Goal: Transaction & Acquisition: Obtain resource

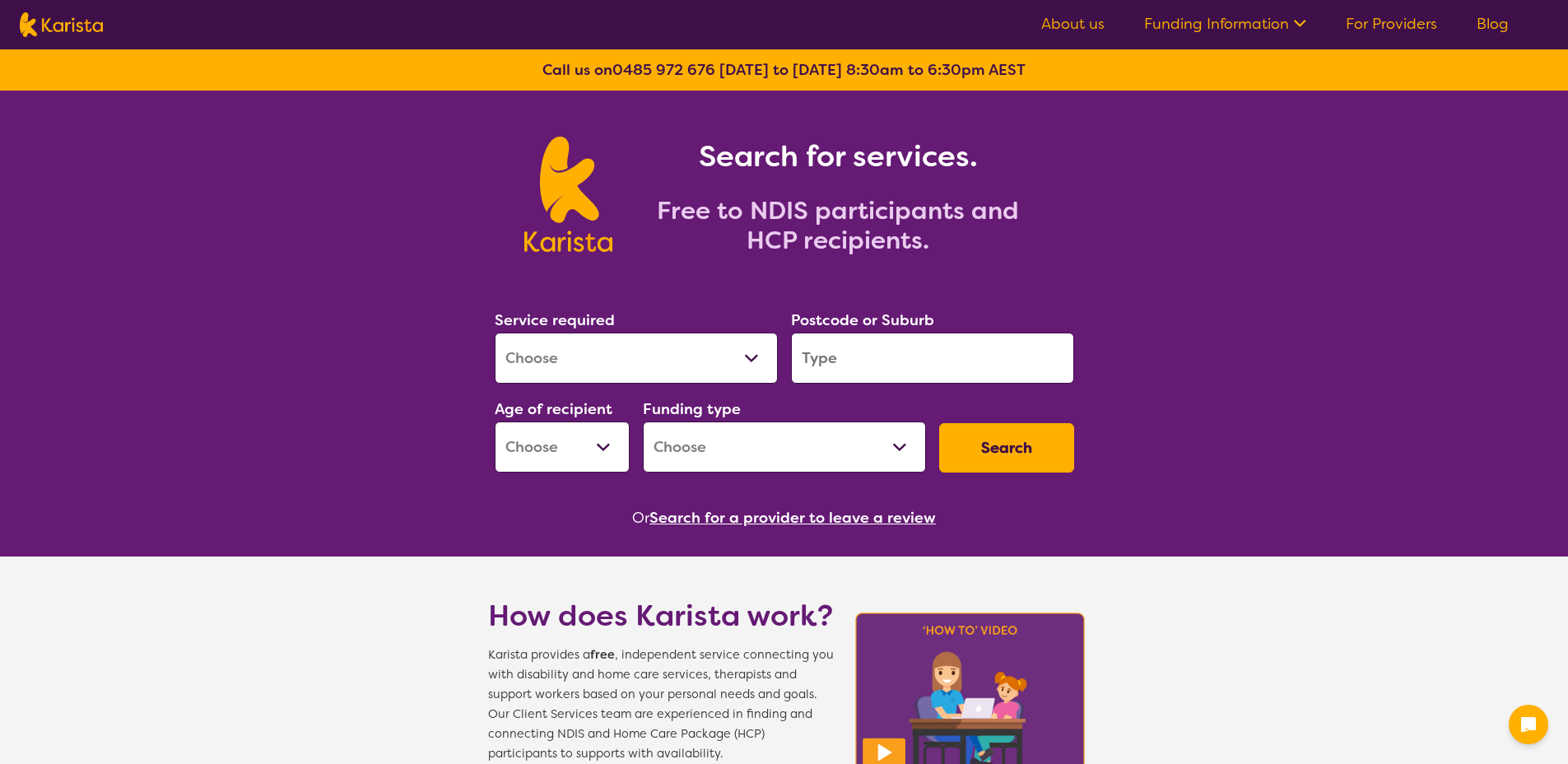
click at [1478, 26] on link "Blog" at bounding box center [1492, 23] width 32 height 20
click at [1500, 21] on link "Blog" at bounding box center [1492, 23] width 32 height 20
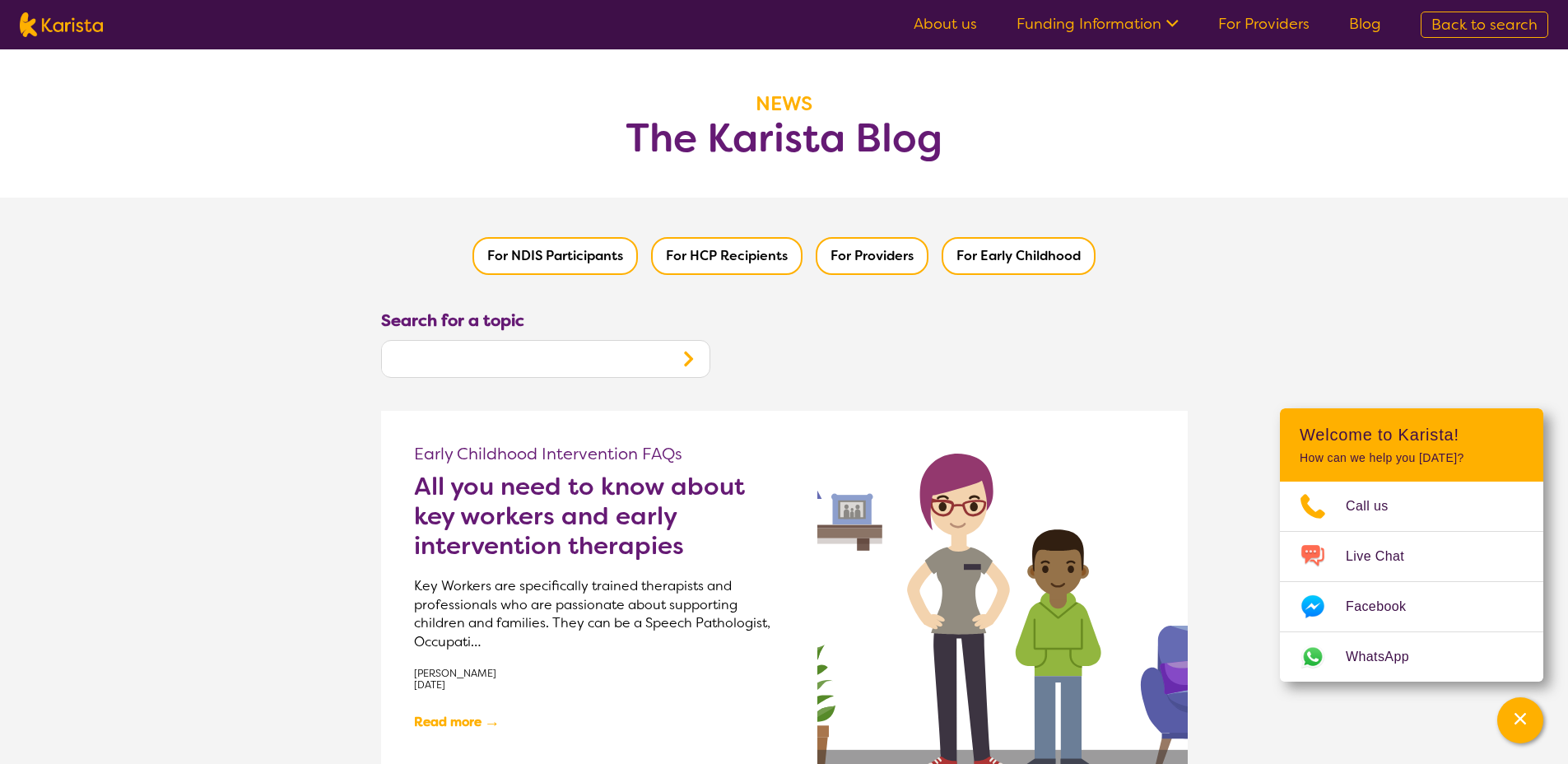
drag, startPoint x: 522, startPoint y: 160, endPoint x: 526, endPoint y: 152, distance: 8.9
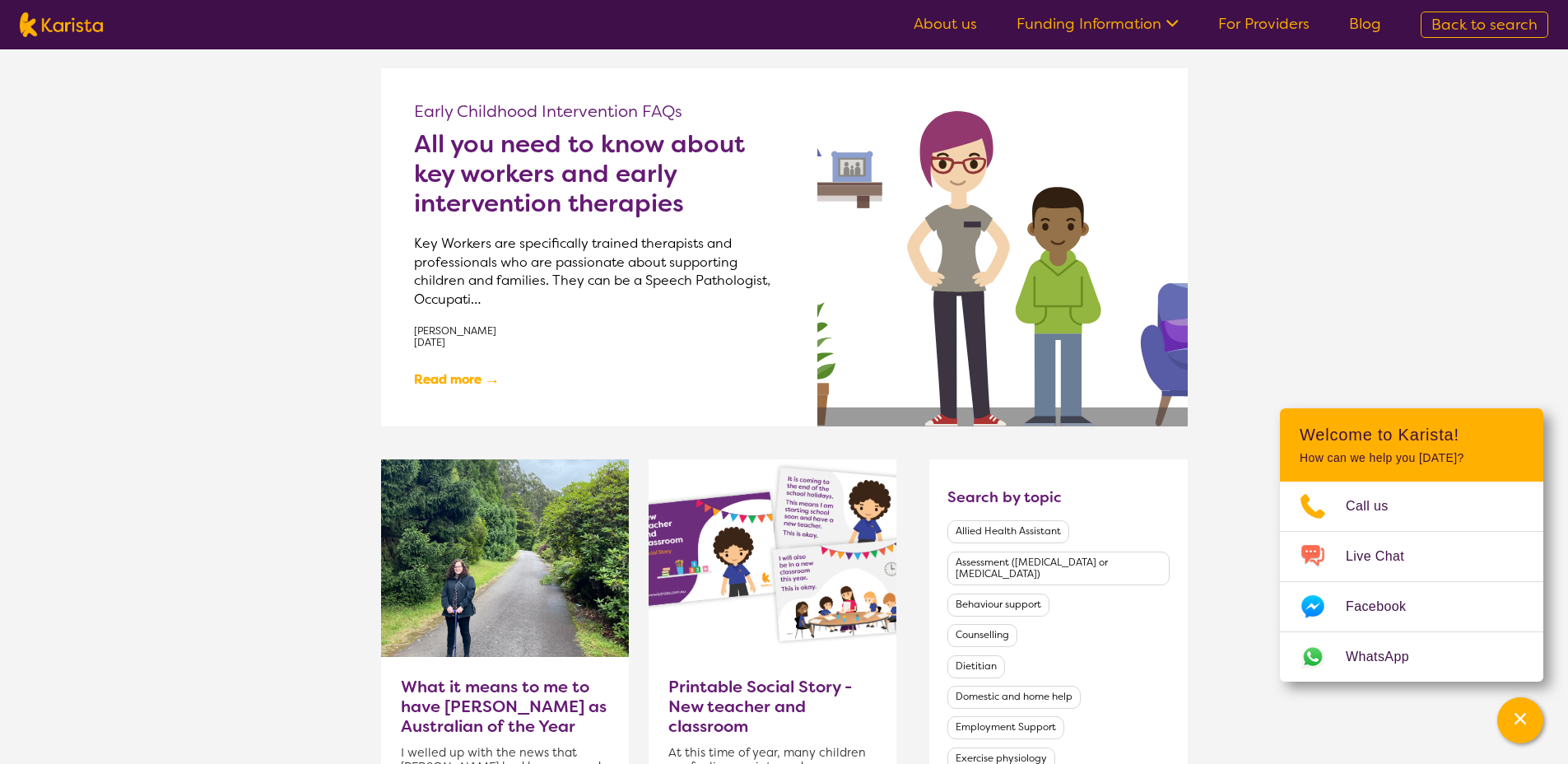
scroll to position [267, 0]
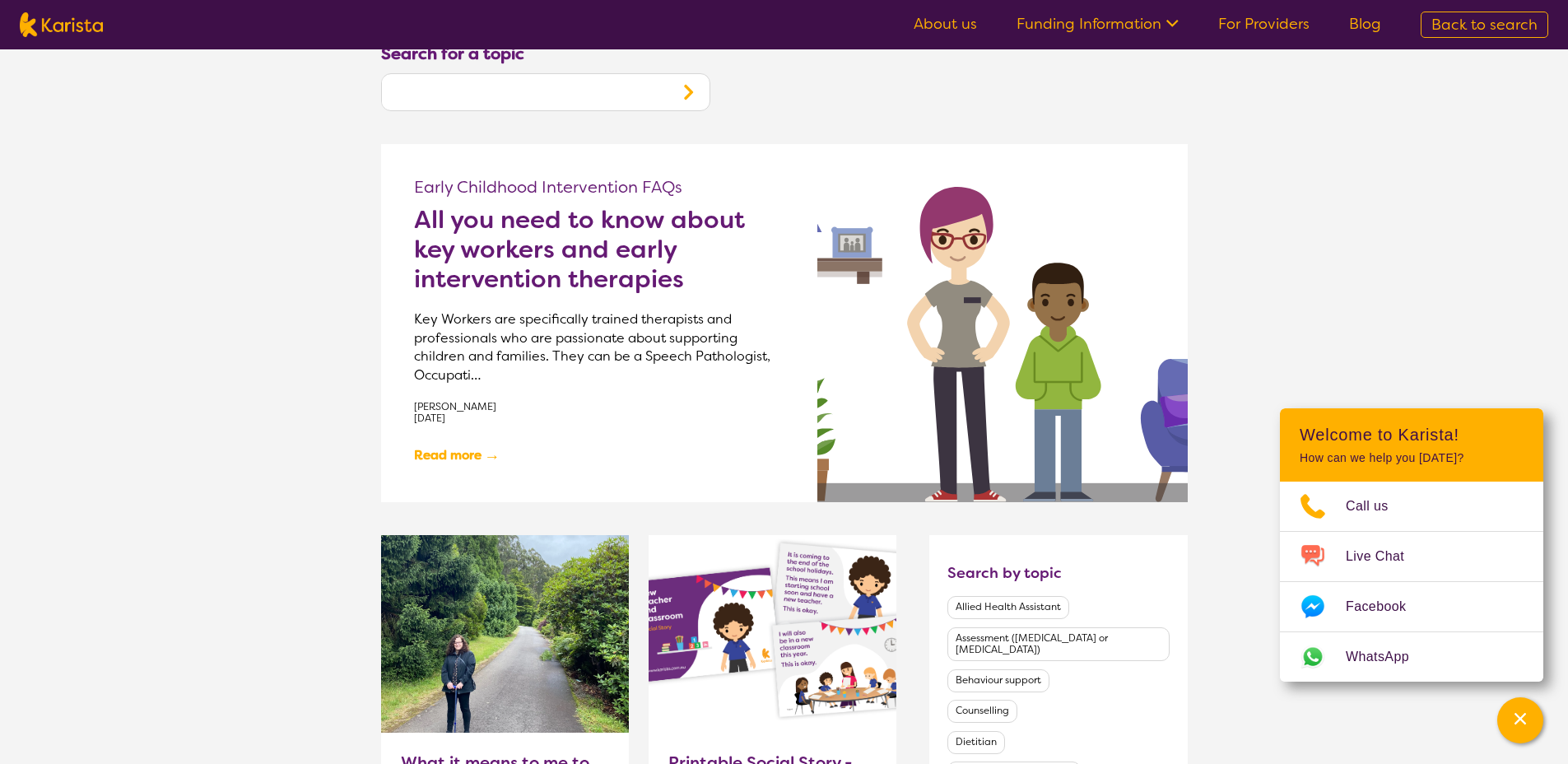
click at [510, 248] on h2 "All you need to know about key workers and early intervention therapies" at bounding box center [599, 248] width 371 height 89
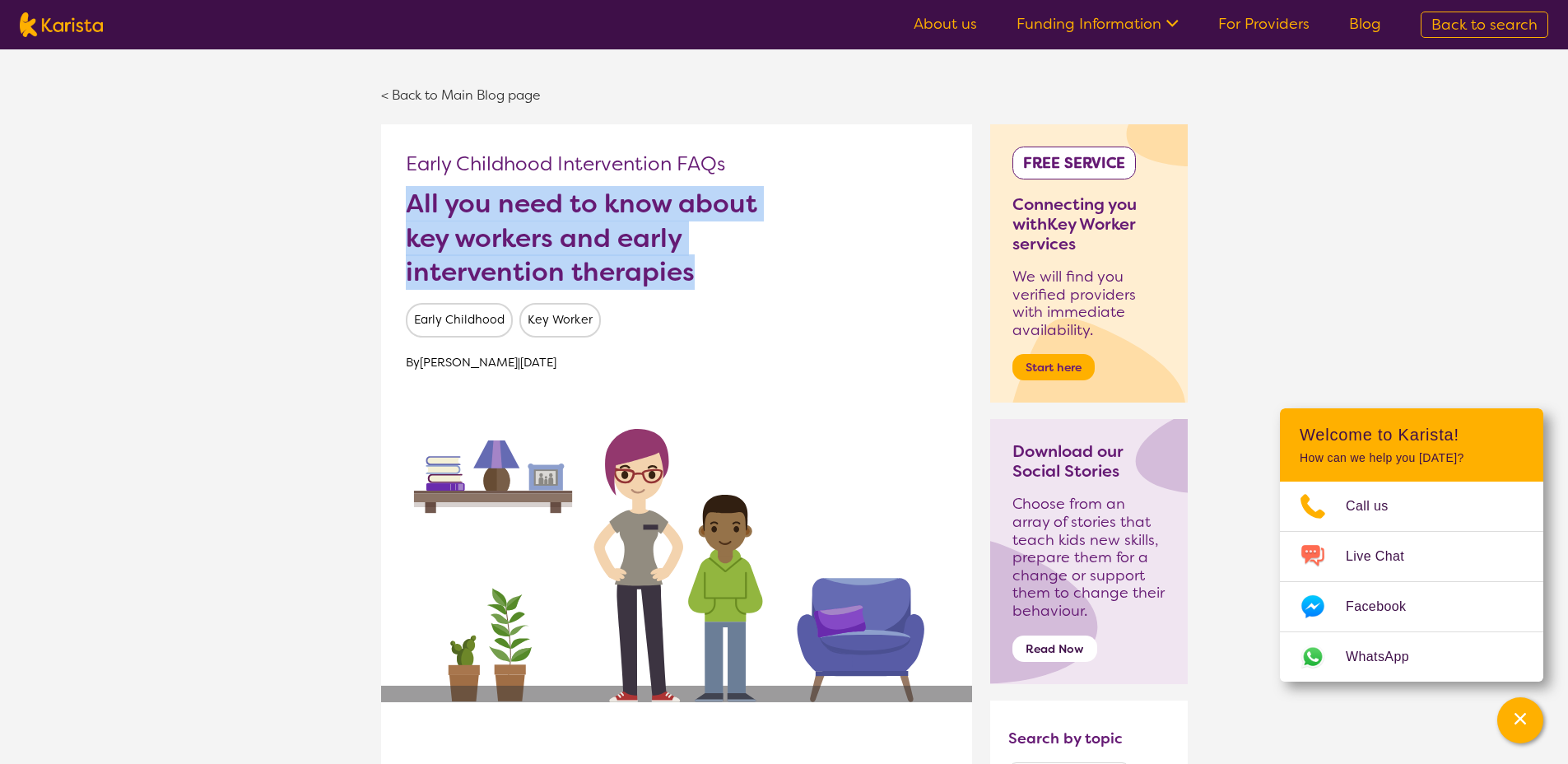
drag, startPoint x: 707, startPoint y: 276, endPoint x: 386, endPoint y: 213, distance: 327.1
copy h1 "All you need to know about key workers and early intervention therapies"
click at [427, 90] on link "< Back to Main Blog page" at bounding box center [460, 95] width 160 height 18
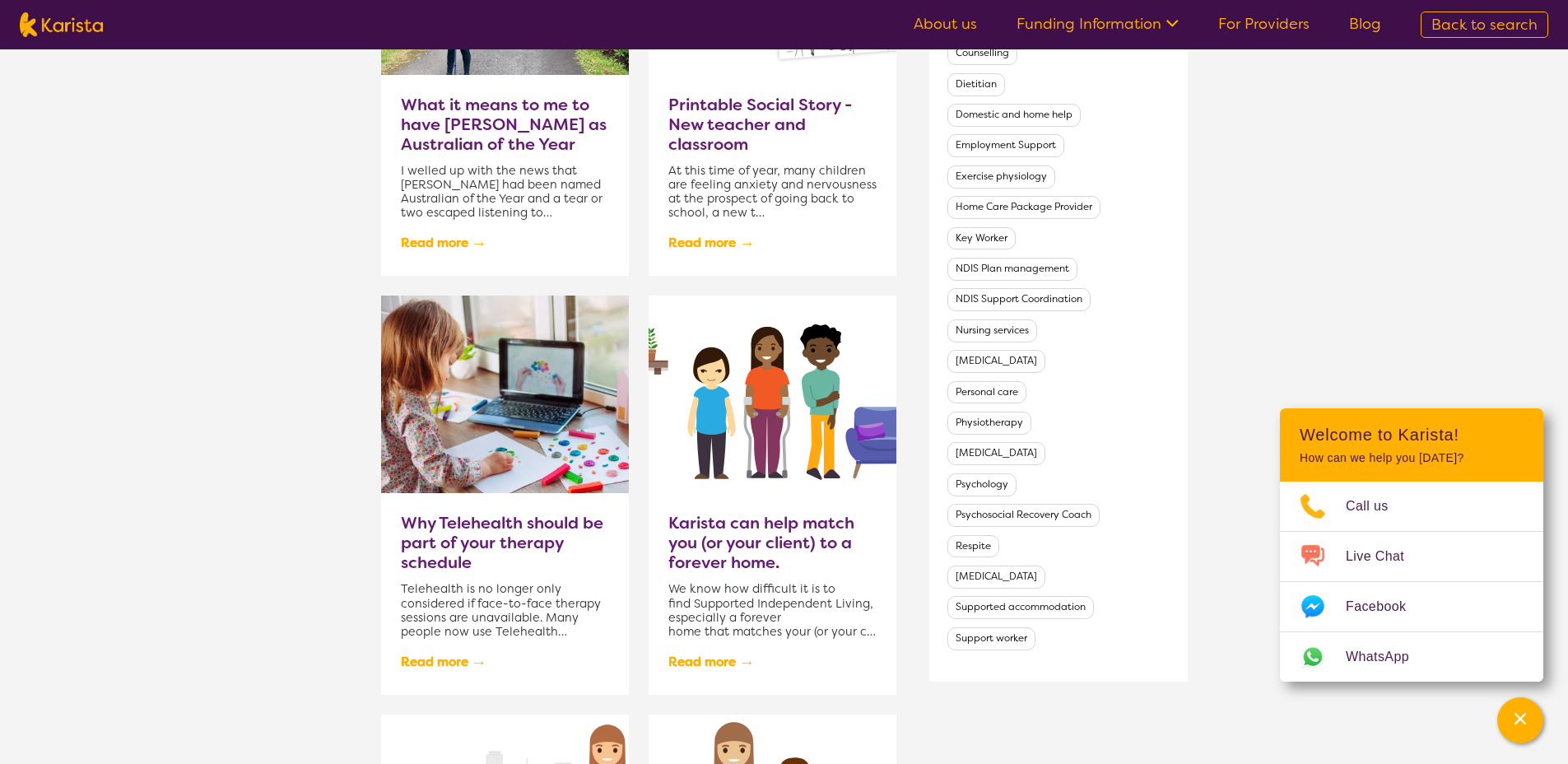
scroll to position [1103, 0]
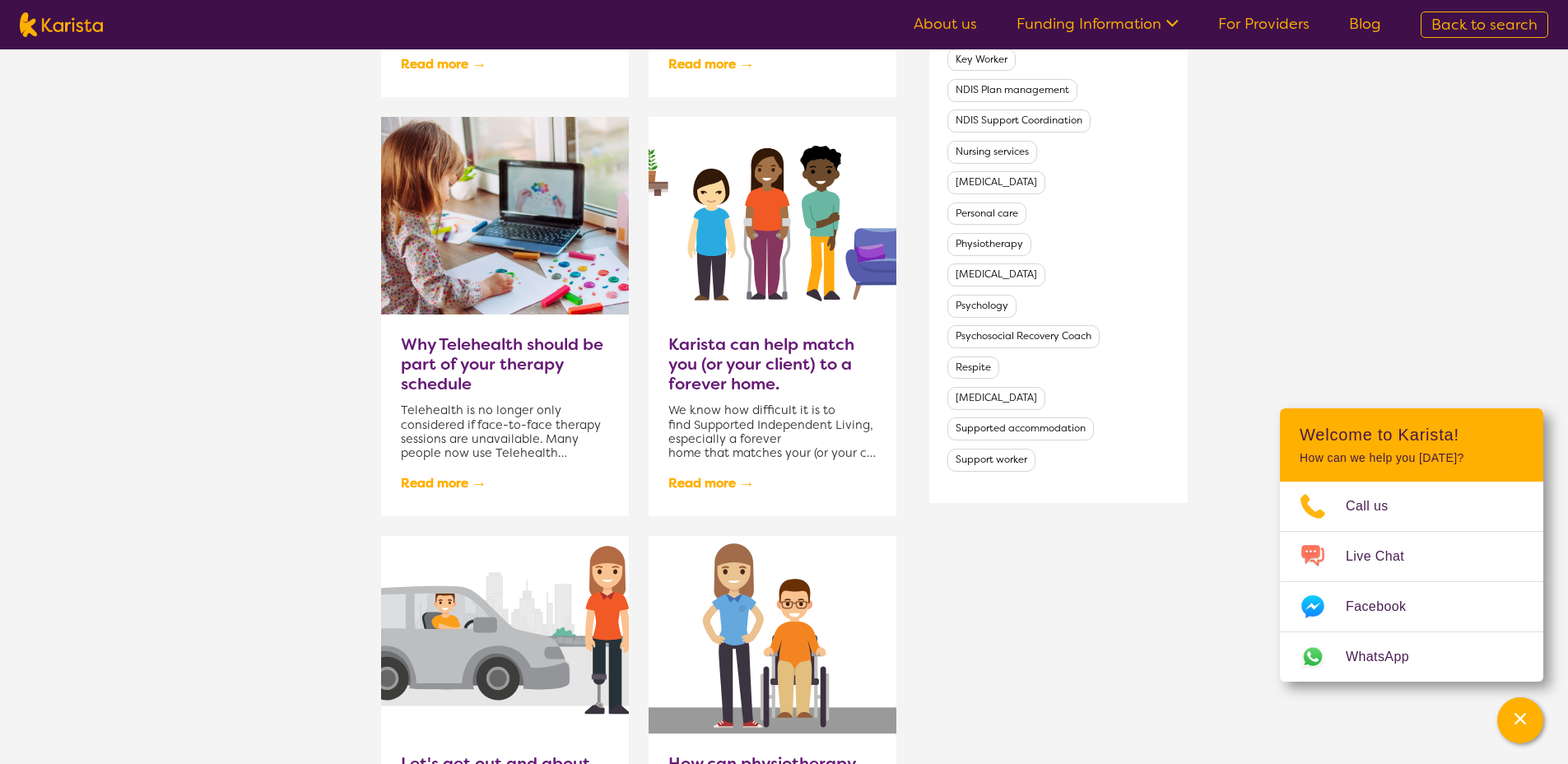
click at [538, 365] on h3 "Why Telehealth should be part of your therapy schedule" at bounding box center [504, 363] width 208 height 59
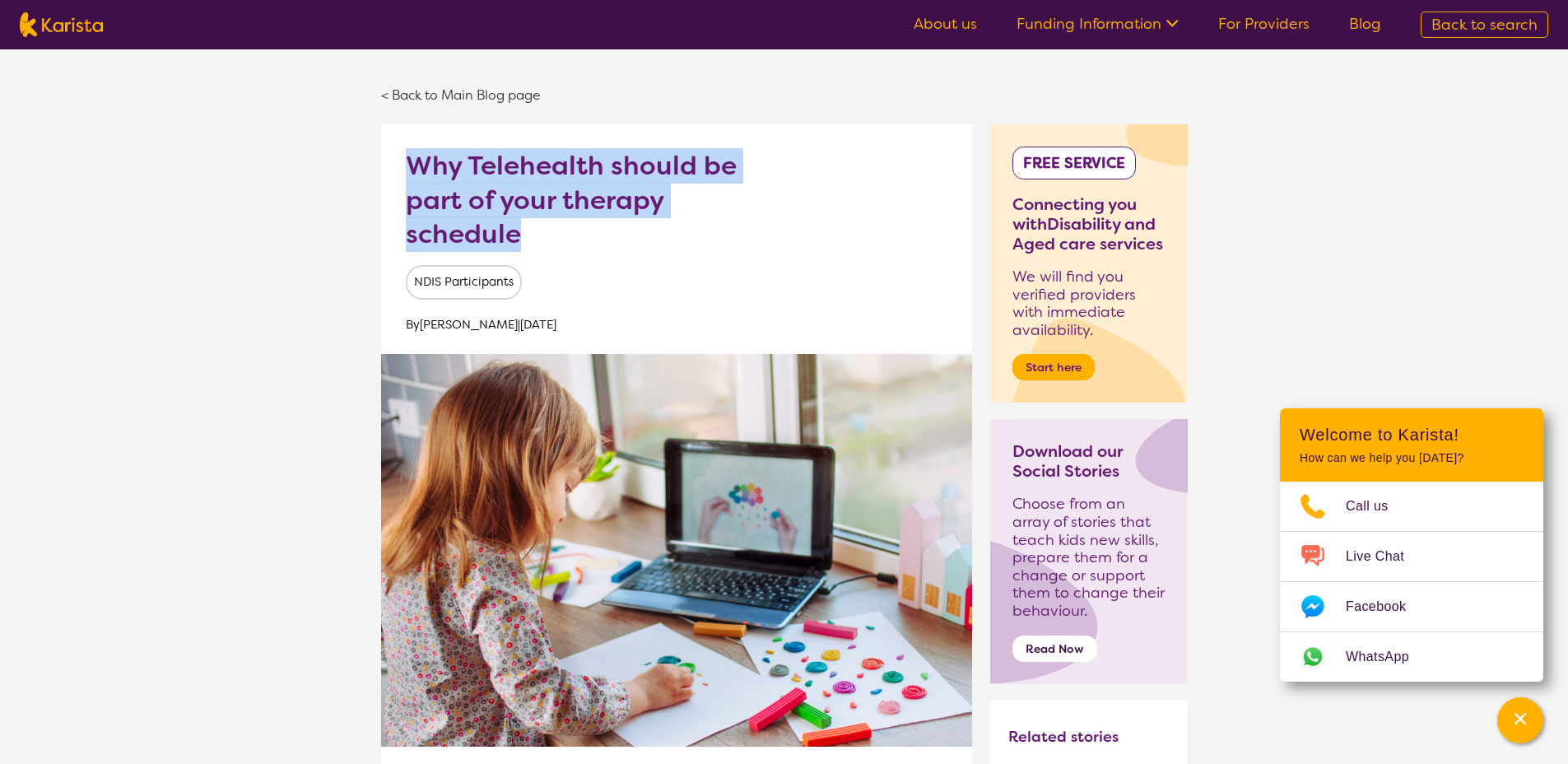
drag, startPoint x: 523, startPoint y: 233, endPoint x: 400, endPoint y: 167, distance: 139.6
copy h1 "Why Telehealth should be part of your therapy schedule"
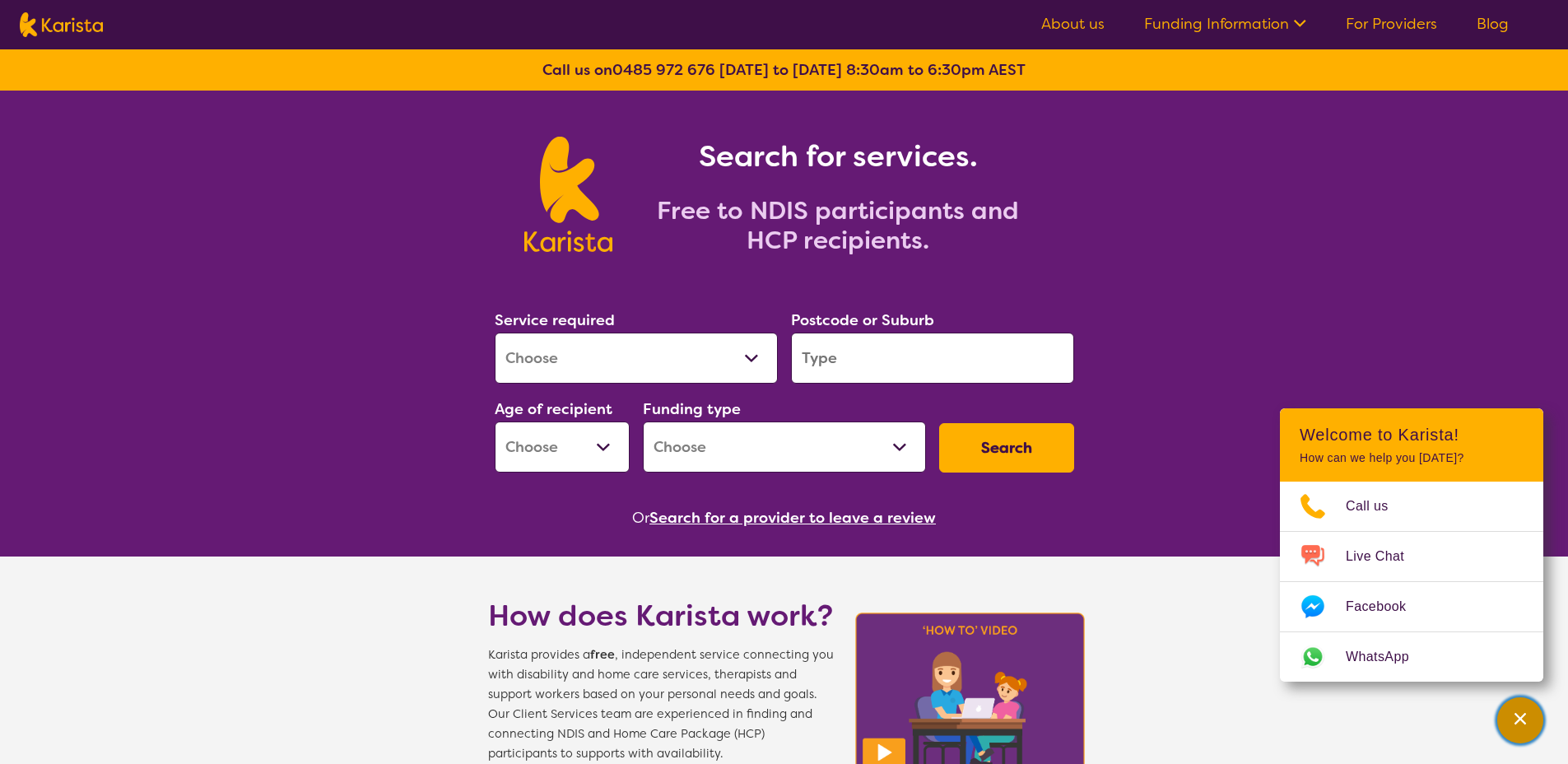
click at [1519, 727] on div "Channel Menu" at bounding box center [1519, 720] width 33 height 36
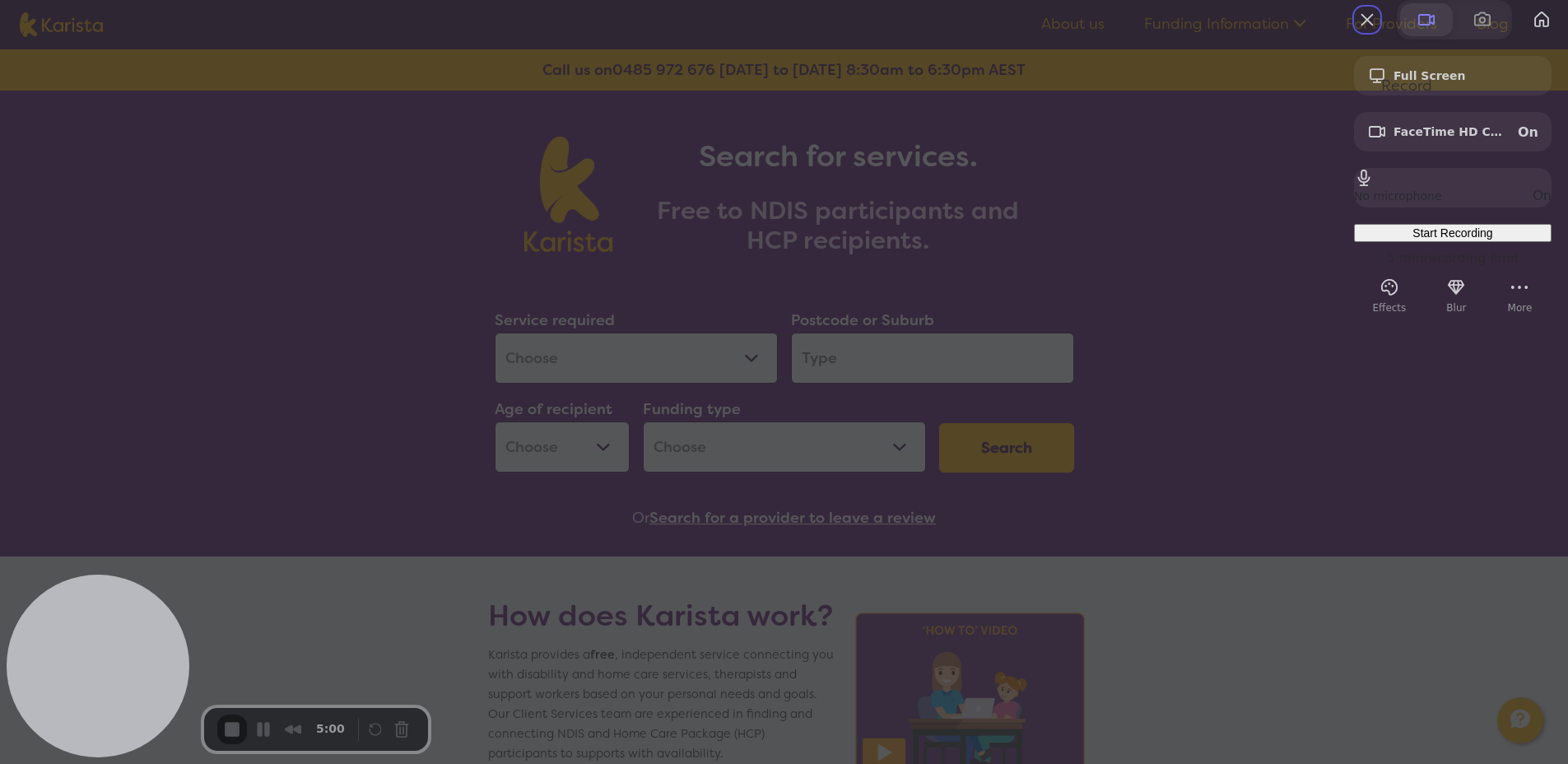
click at [1417, 30] on span at bounding box center [1426, 20] width 20 height 20
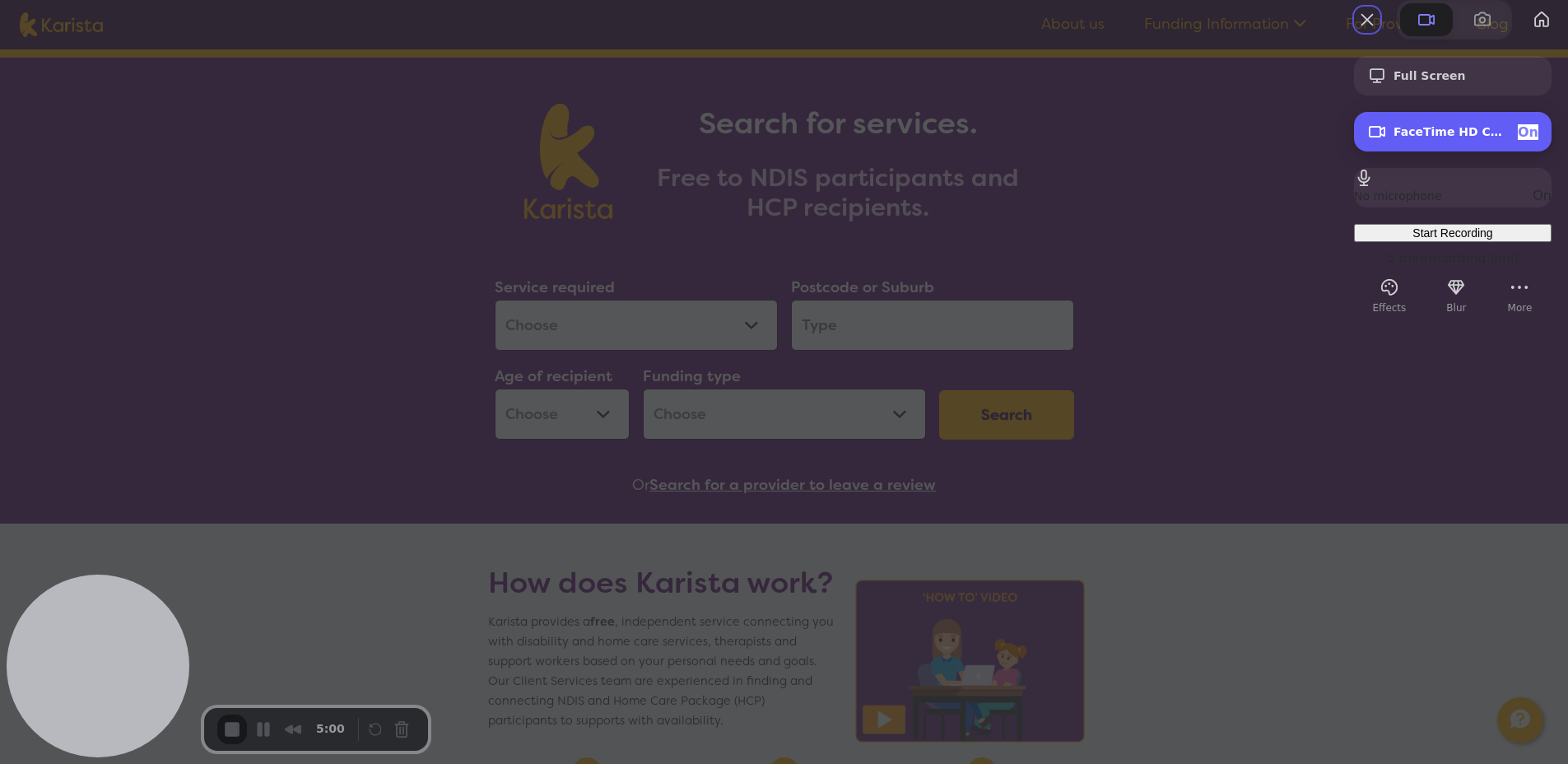
click at [1518, 140] on span "On" at bounding box center [1528, 132] width 21 height 16
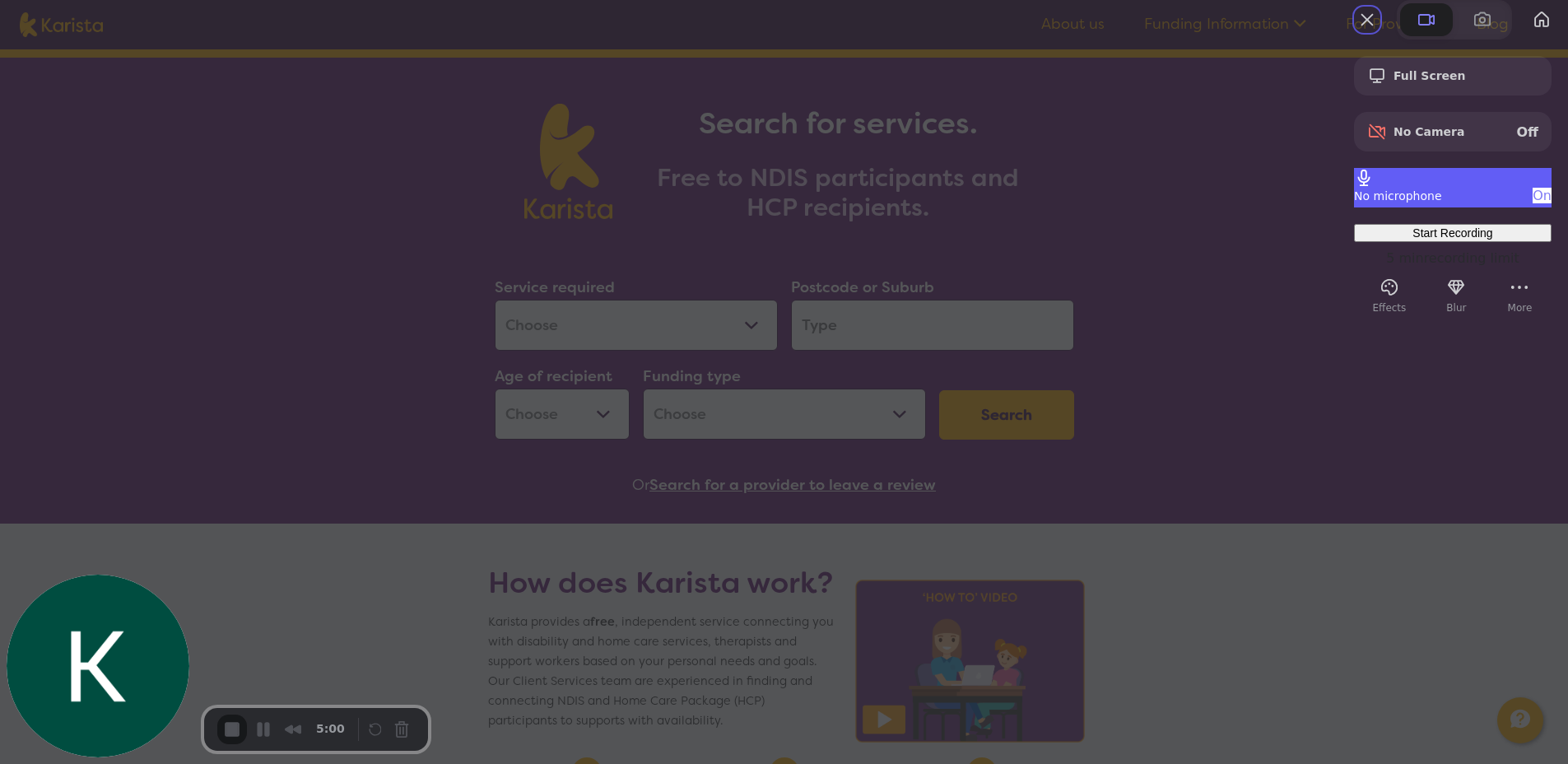
click at [1533, 204] on span "On" at bounding box center [1542, 195] width 19 height 16
click at [1190, 197] on div at bounding box center [784, 382] width 1568 height 764
click at [1412, 239] on span "Start Recording" at bounding box center [1451, 233] width 79 height 13
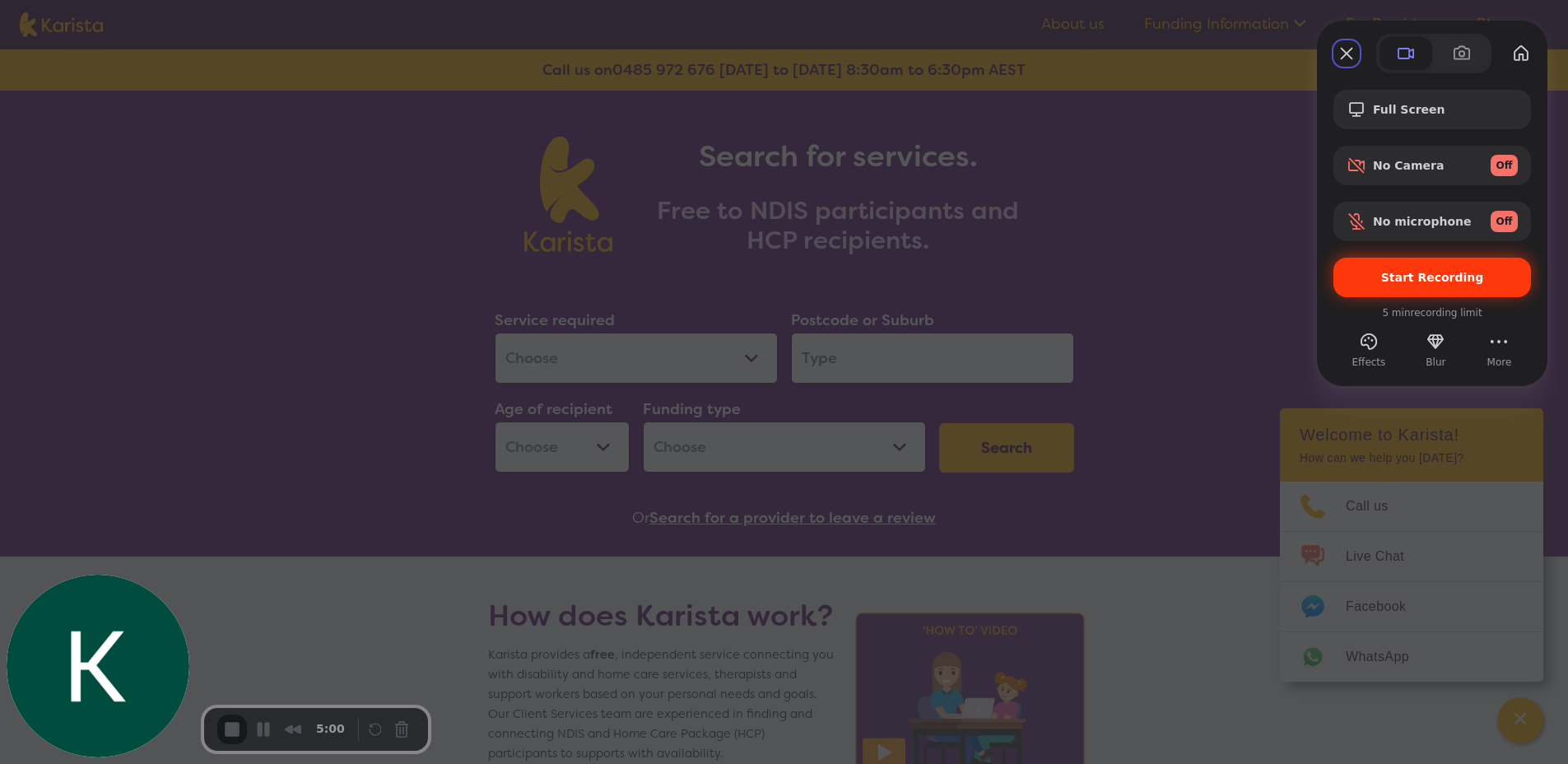
click at [1425, 277] on span "Start Recording" at bounding box center [1433, 277] width 103 height 13
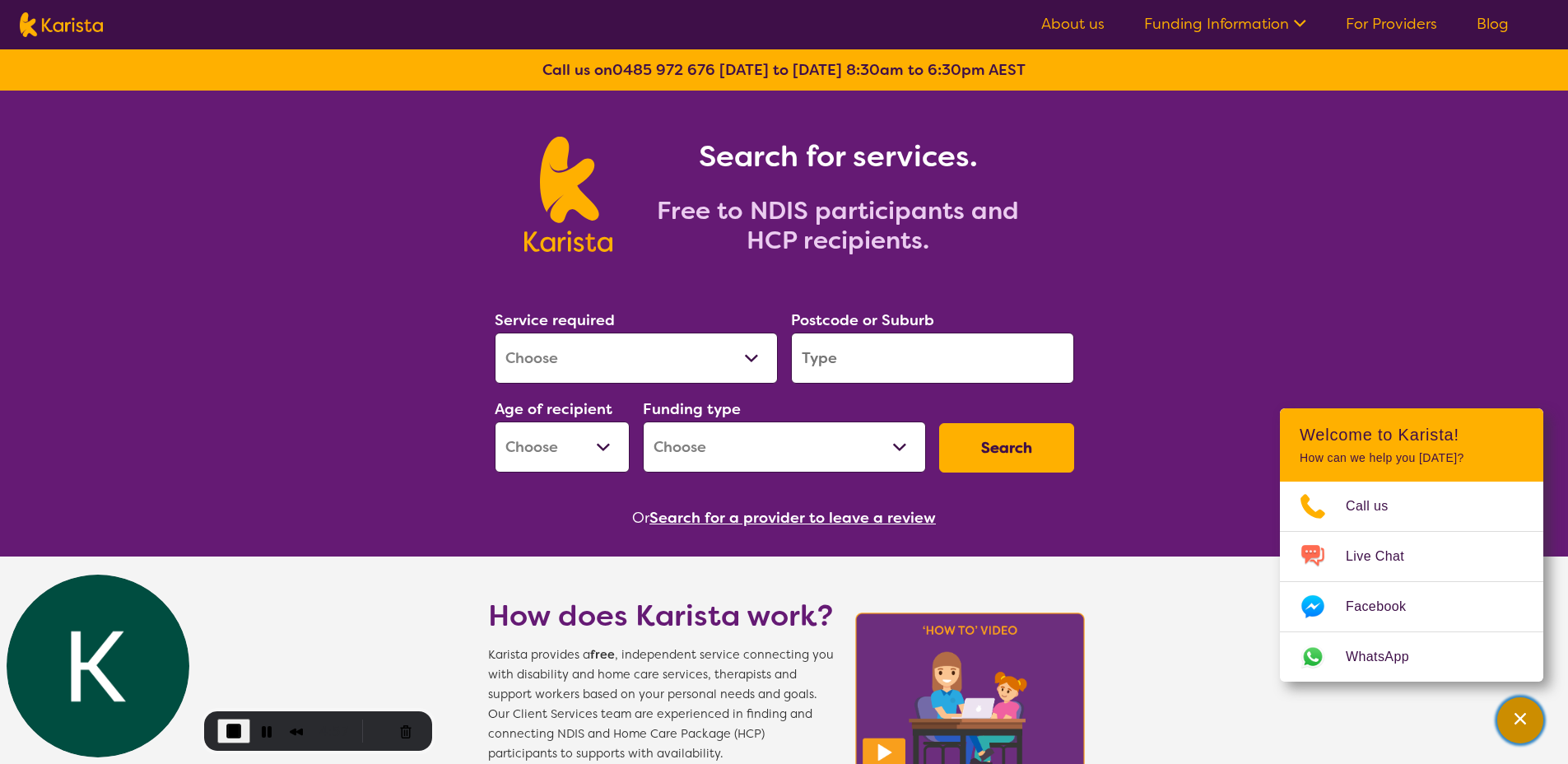
click at [1516, 706] on div "Channel Menu" at bounding box center [1519, 720] width 33 height 36
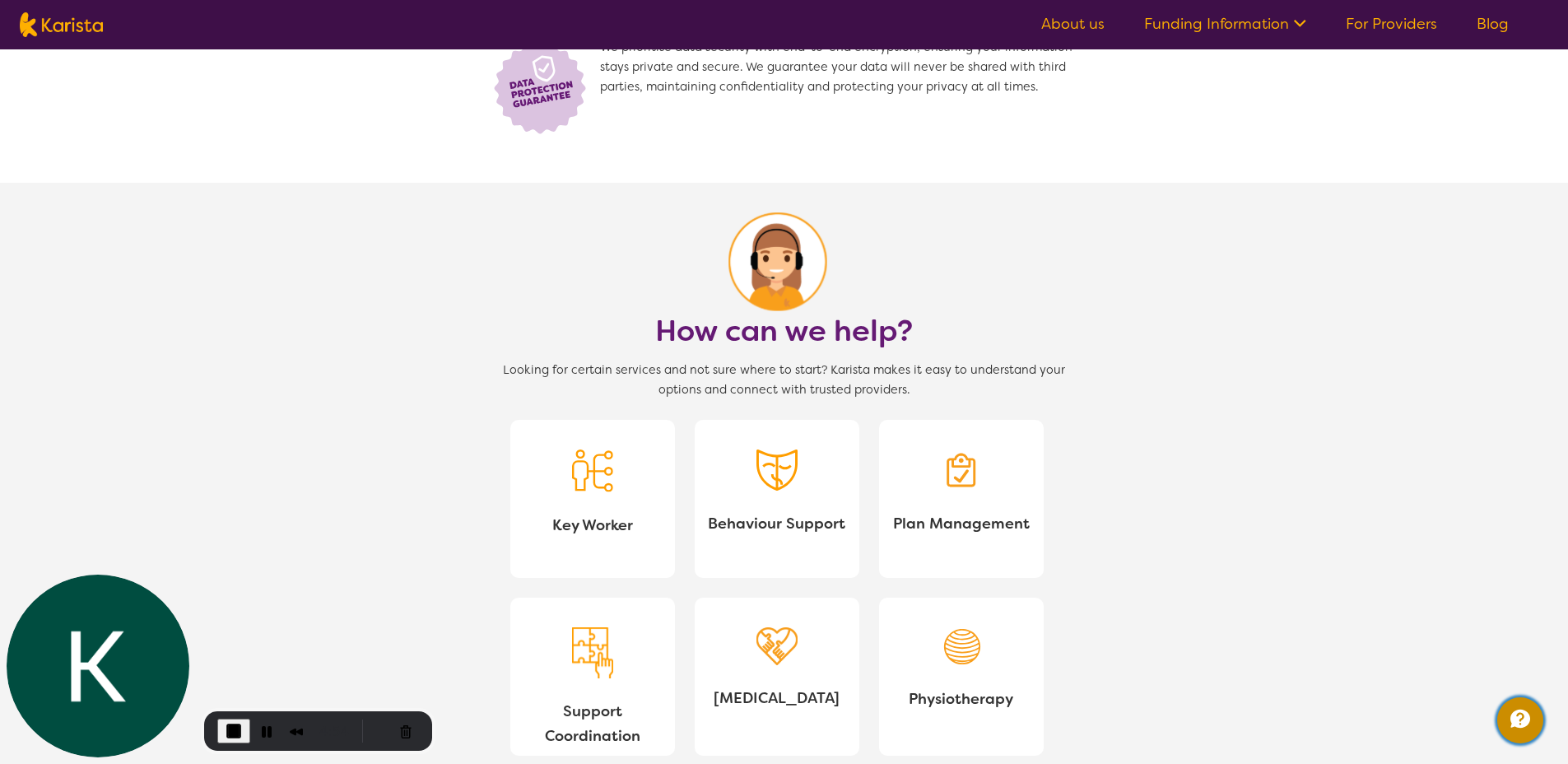
scroll to position [1281, 0]
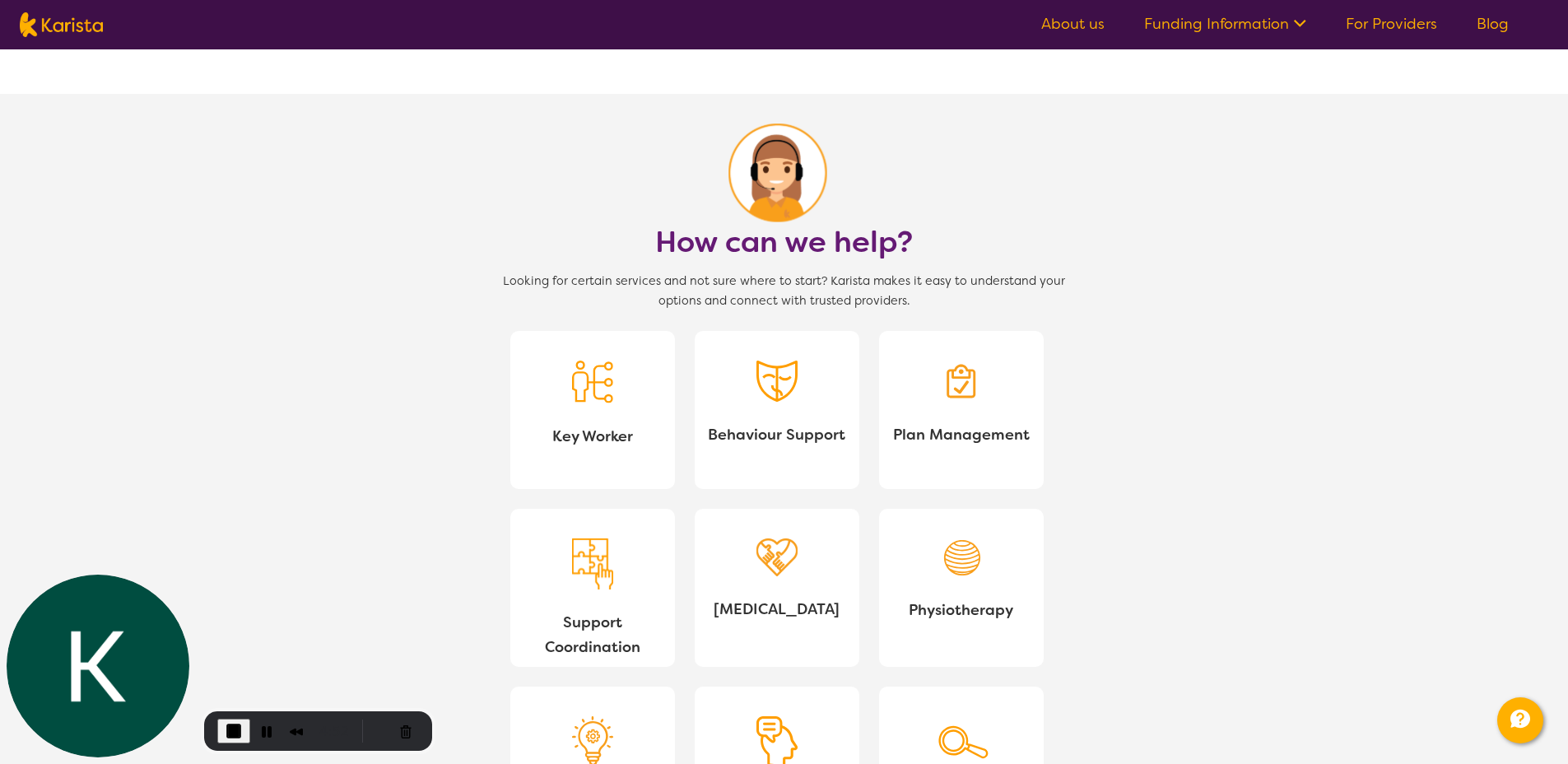
click at [760, 433] on span "Behaviour Support" at bounding box center [777, 434] width 138 height 24
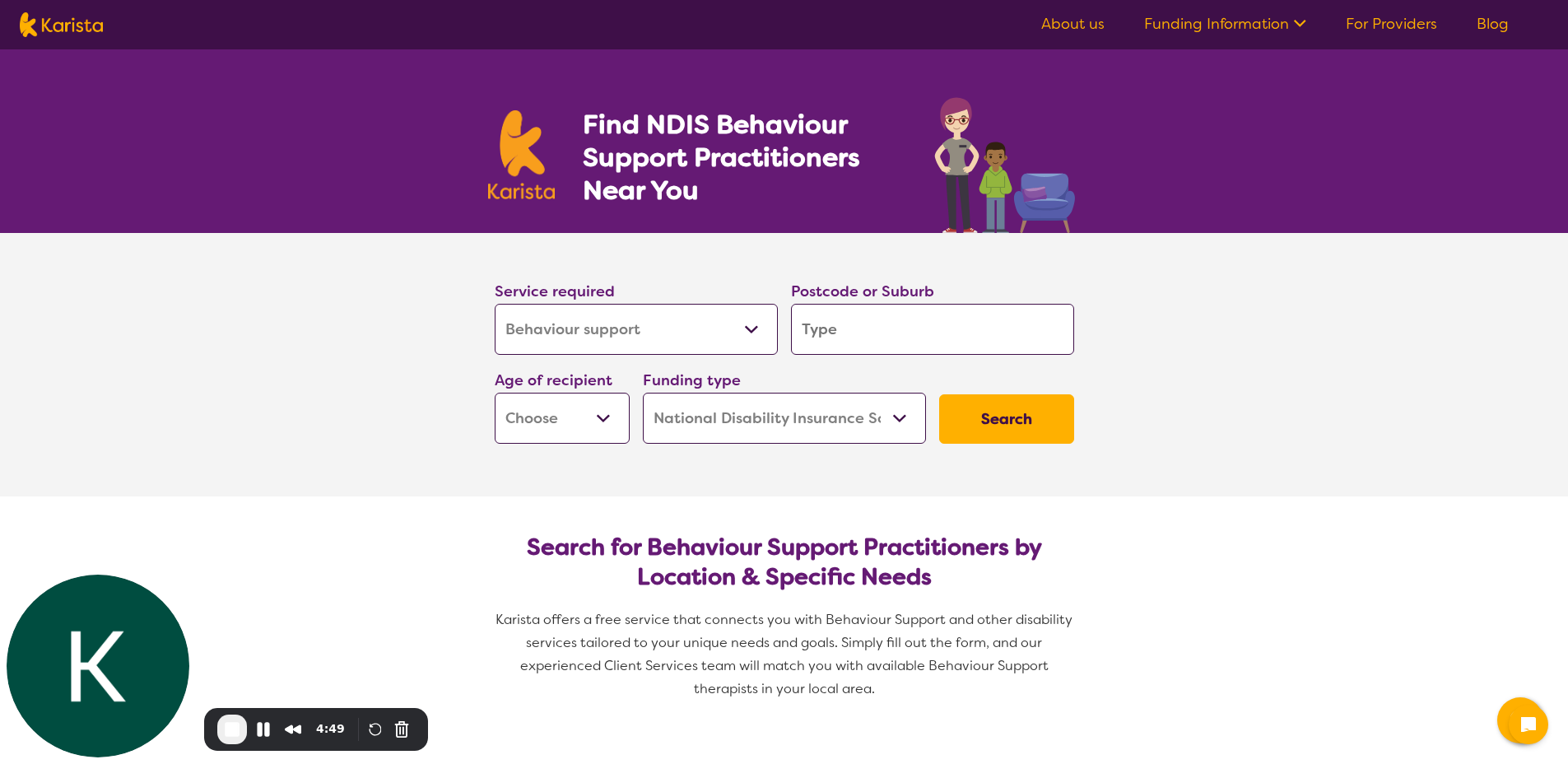
select select "Behaviour support"
select select "NDIS"
select select "Behaviour support"
select select "NDIS"
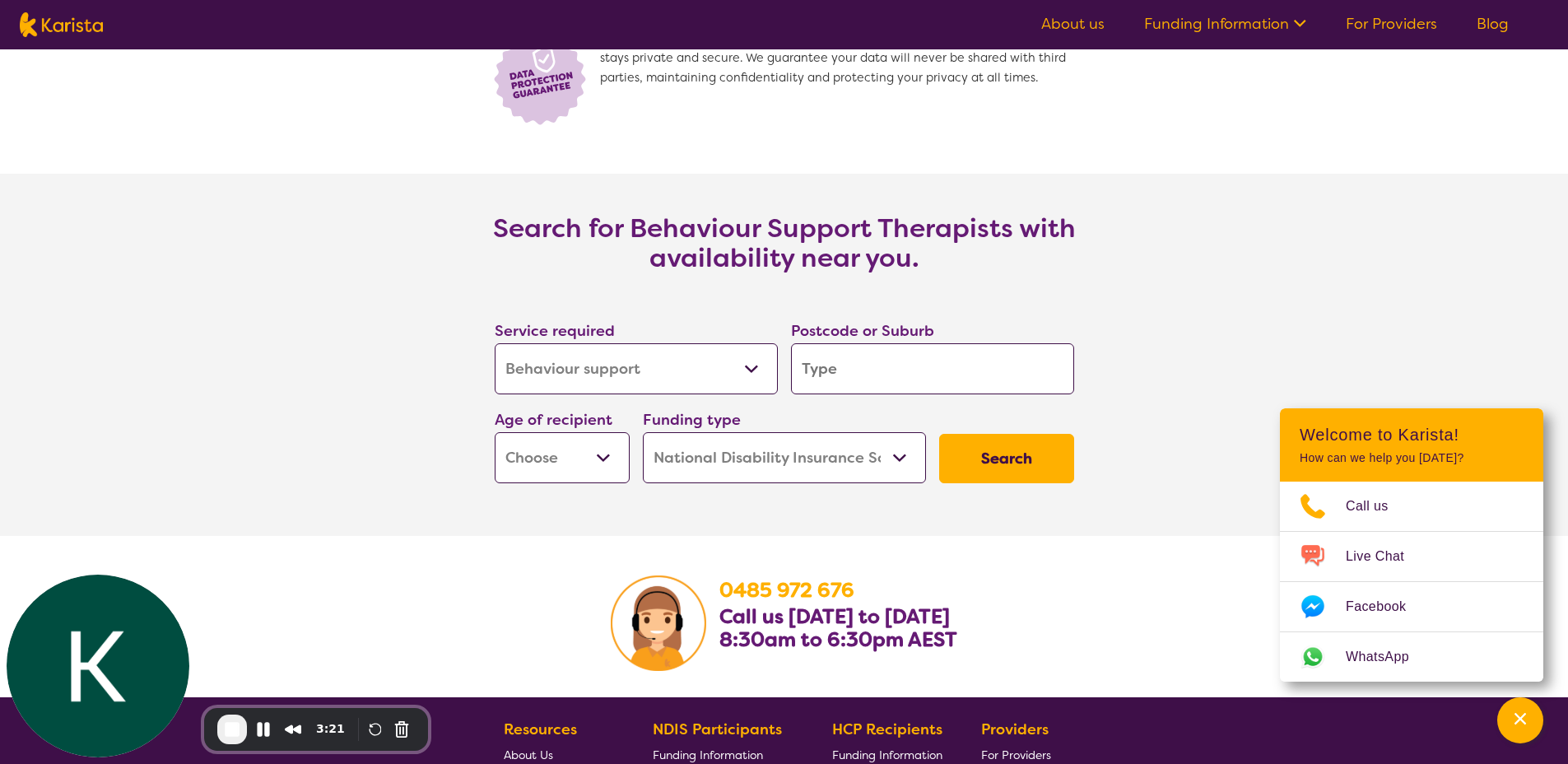
scroll to position [2324, 0]
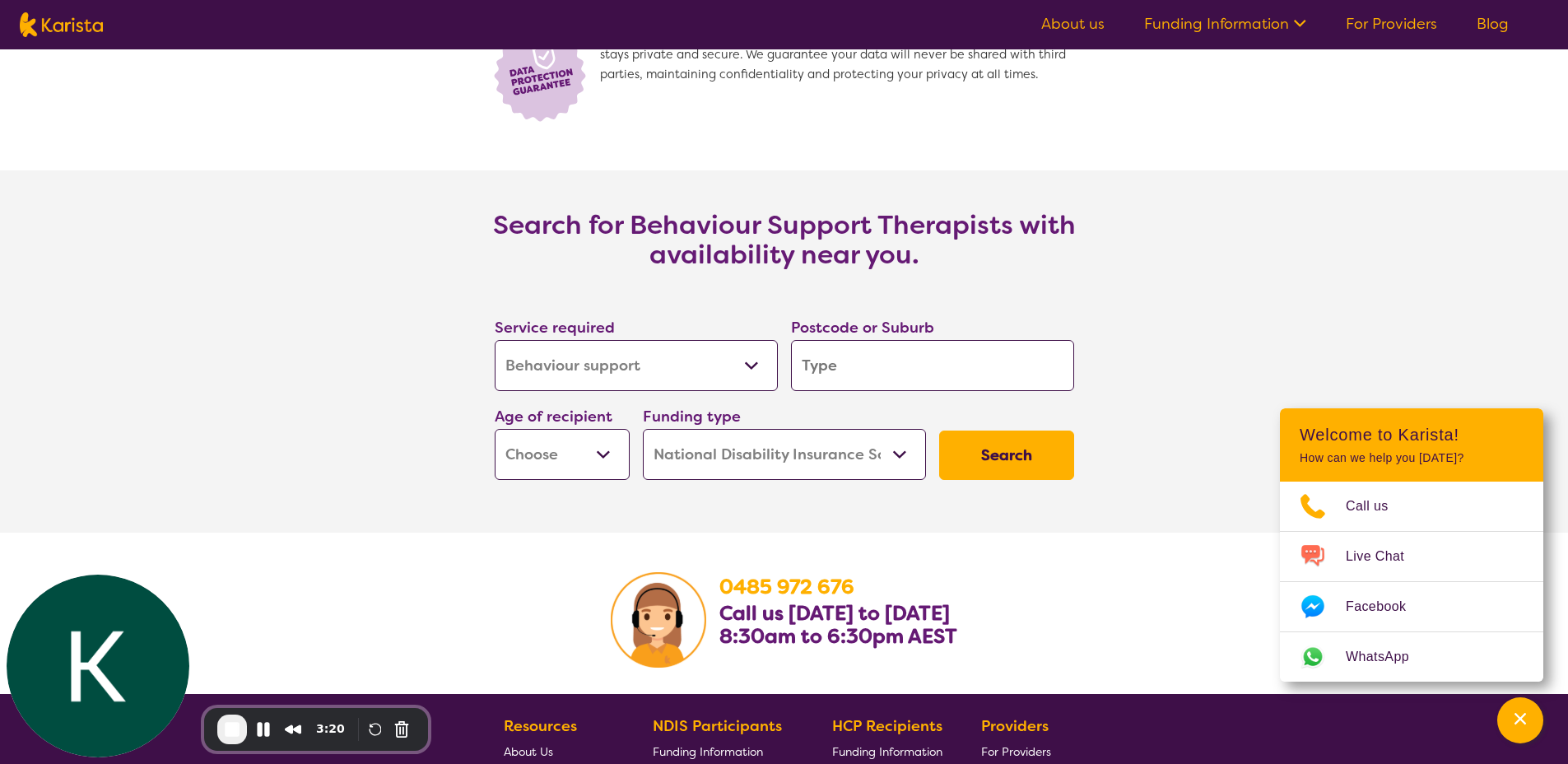
click at [890, 372] on input "search" at bounding box center [932, 365] width 283 height 51
type input "3"
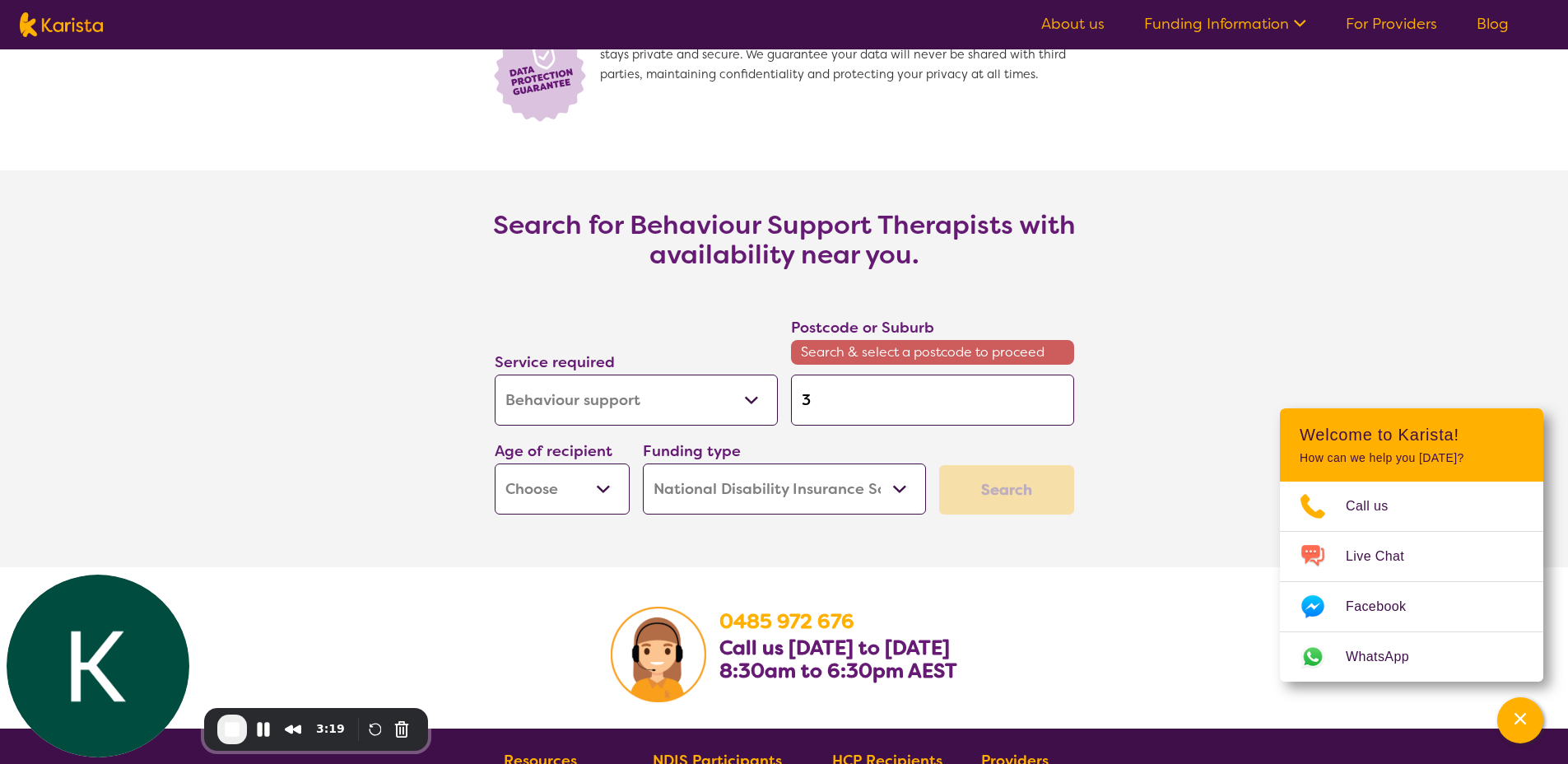
type input "30"
type input "300"
type input "3000"
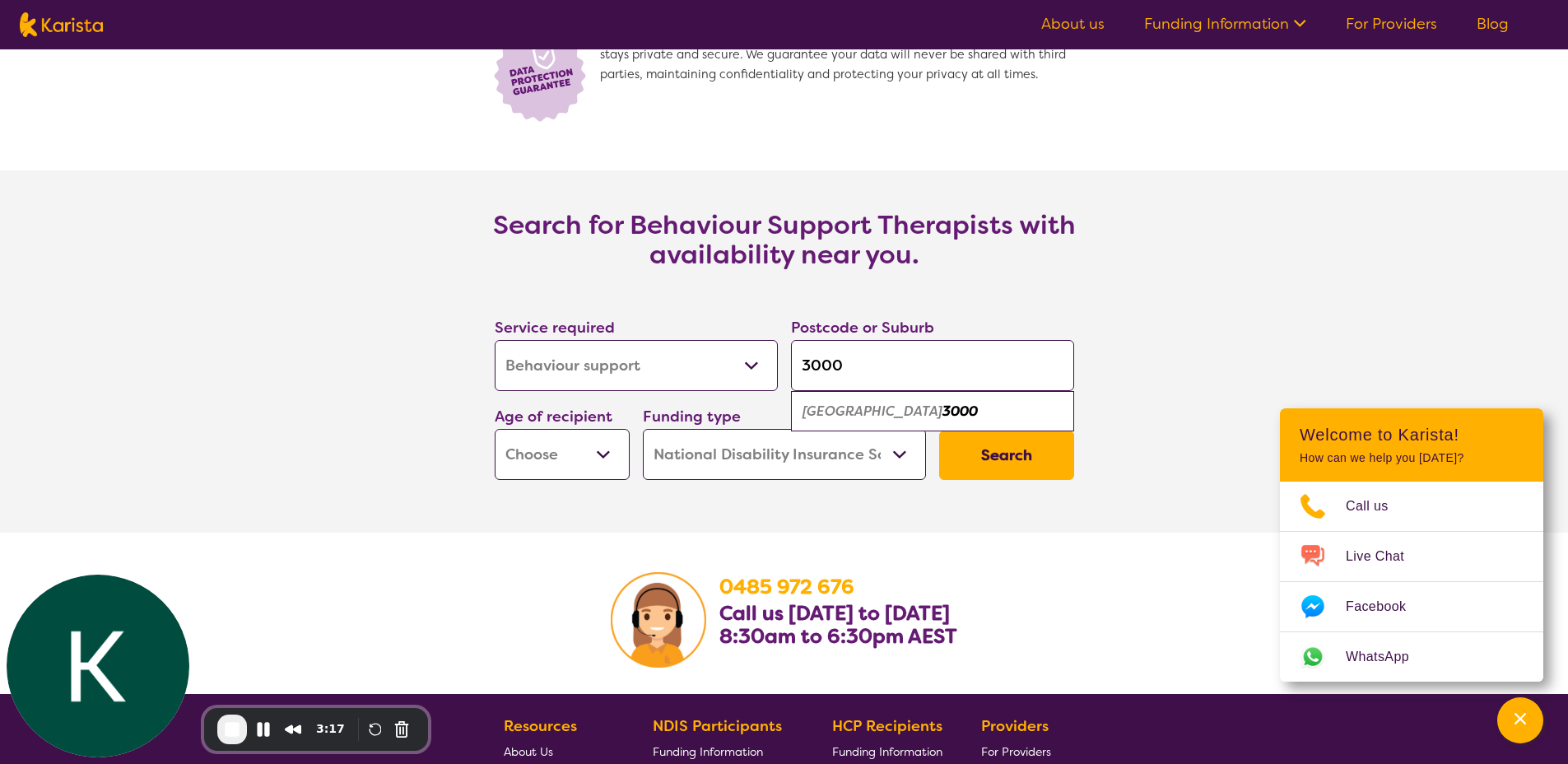
type input "3000"
click at [942, 410] on em "3000" at bounding box center [960, 411] width 35 height 18
click at [576, 460] on select "Early Childhood - 0 to 9 Child - 10 to 11 Adolescent - 12 to 17 Adult - 18 to 6…" at bounding box center [562, 454] width 135 height 51
select select "CH"
click at [495, 429] on select "Early Childhood - 0 to 9 Child - 10 to 11 Adolescent - 12 to 17 Adult - 18 to 6…" at bounding box center [562, 454] width 135 height 51
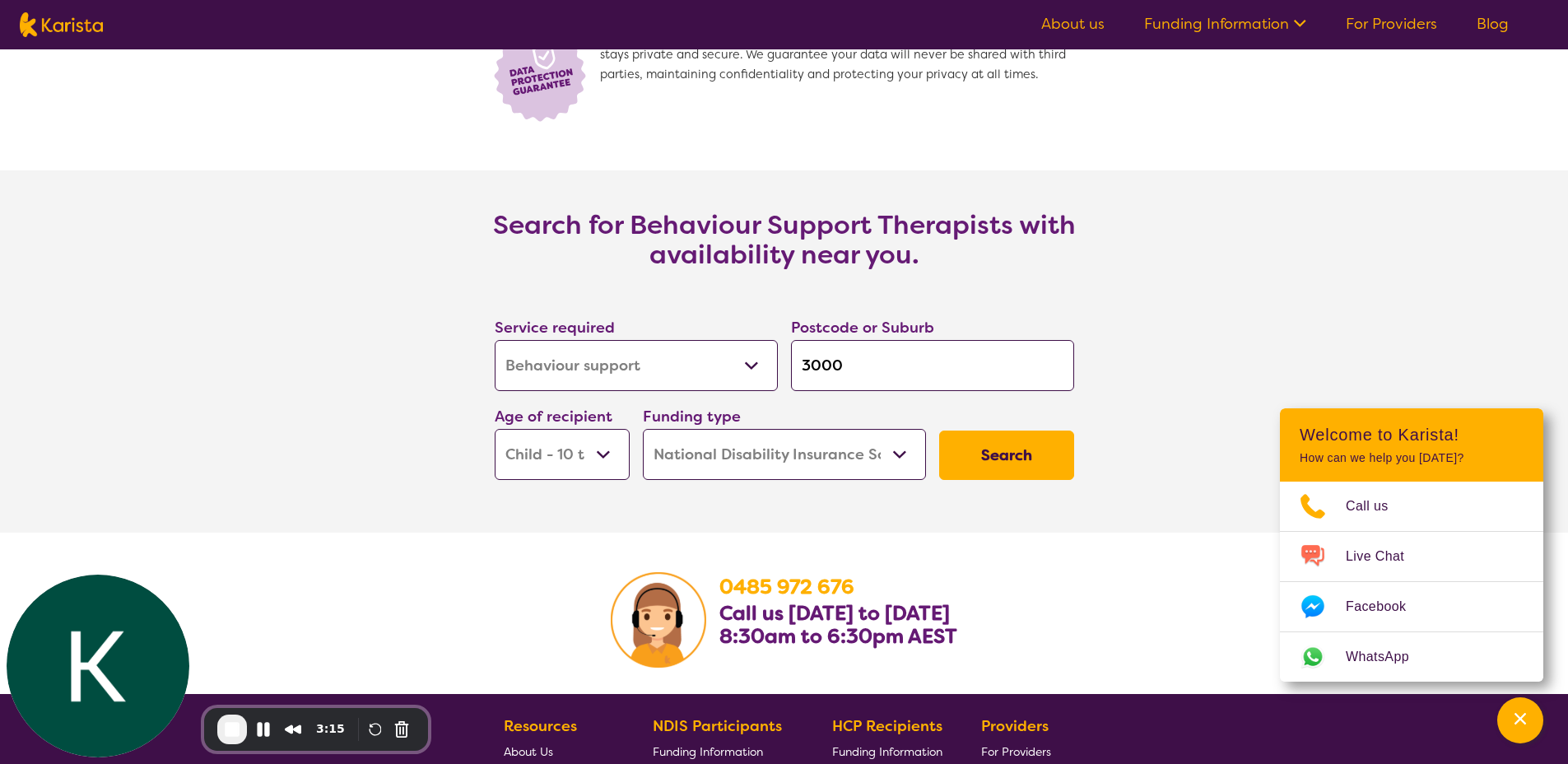
select select "CH"
click at [576, 458] on select "Early Childhood - 0 to 9 Child - 10 to 11 Adolescent - 12 to 17 Adult - 18 to 6…" at bounding box center [562, 454] width 135 height 51
select select "EC"
click at [495, 429] on select "Early Childhood - 0 to 9 Child - 10 to 11 Adolescent - 12 to 17 Adult - 18 to 6…" at bounding box center [562, 454] width 135 height 51
select select "EC"
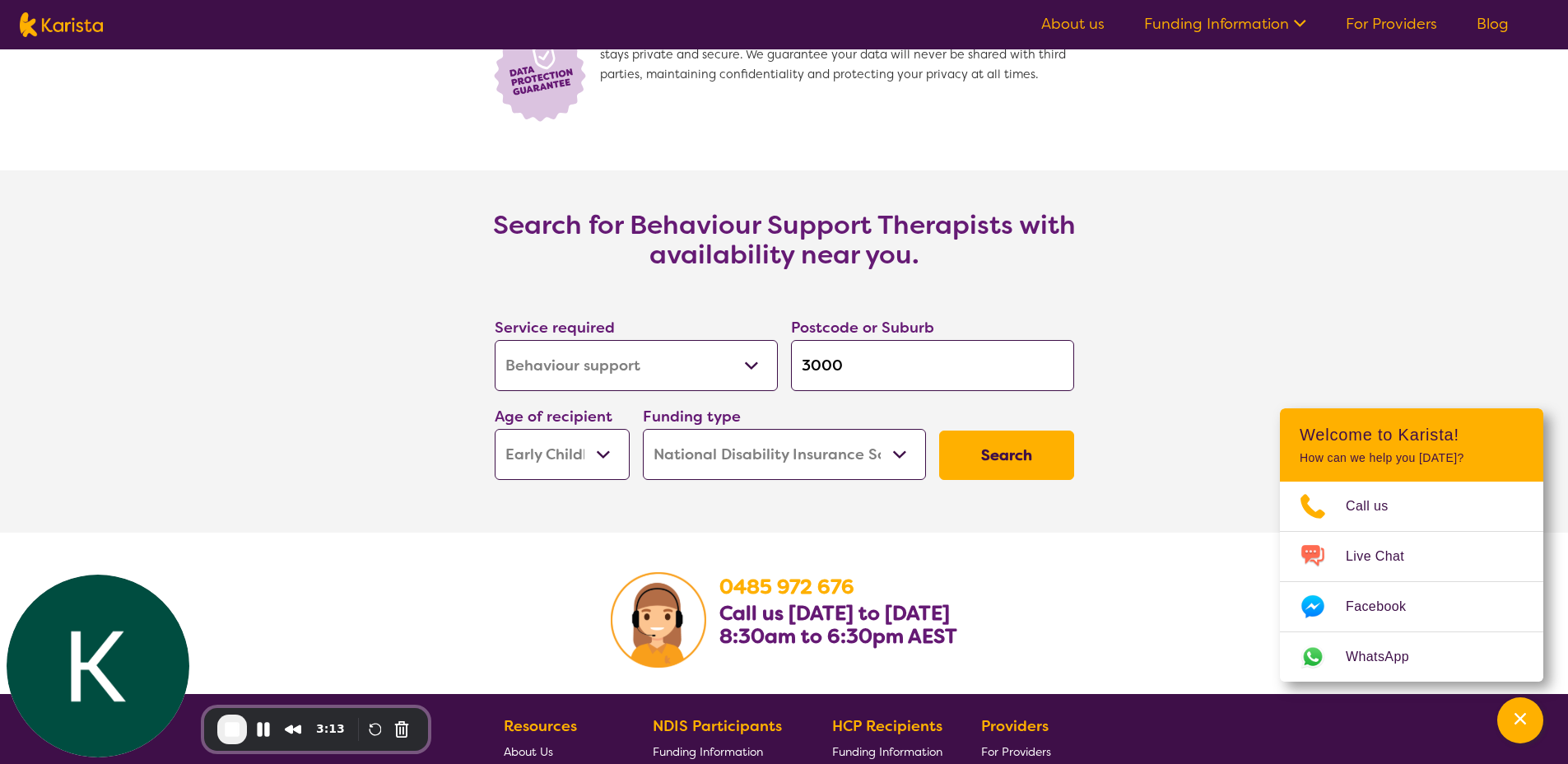
click at [698, 450] on select "Home Care Package (HCP) National Disability Insurance Scheme (NDIS) I don't know" at bounding box center [784, 454] width 283 height 51
click at [643, 429] on select "Home Care Package (HCP) National Disability Insurance Scheme (NDIS) I don't know" at bounding box center [784, 454] width 283 height 51
click at [1017, 446] on button "Search" at bounding box center [1006, 455] width 135 height 50
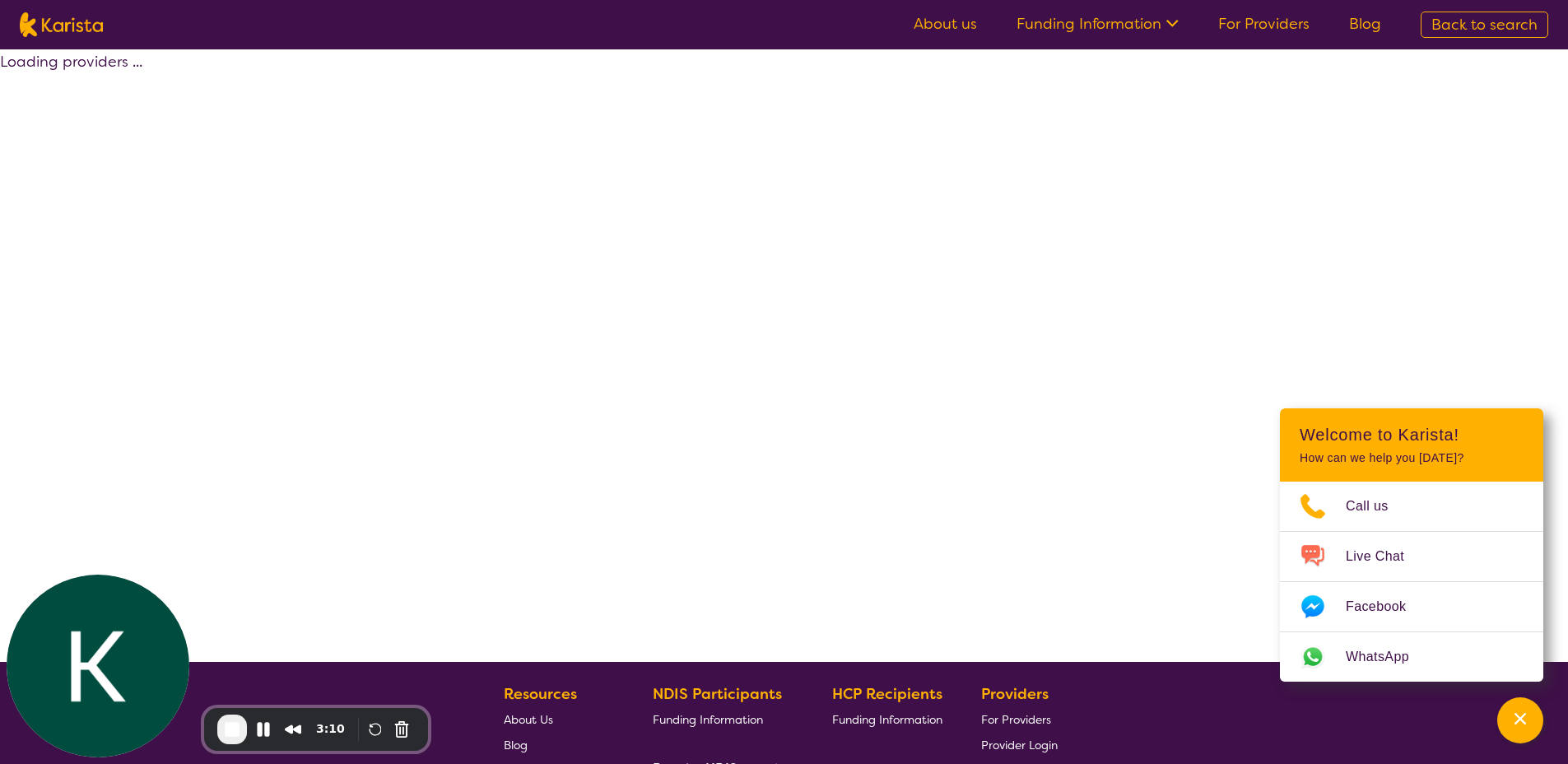
select select "by_score"
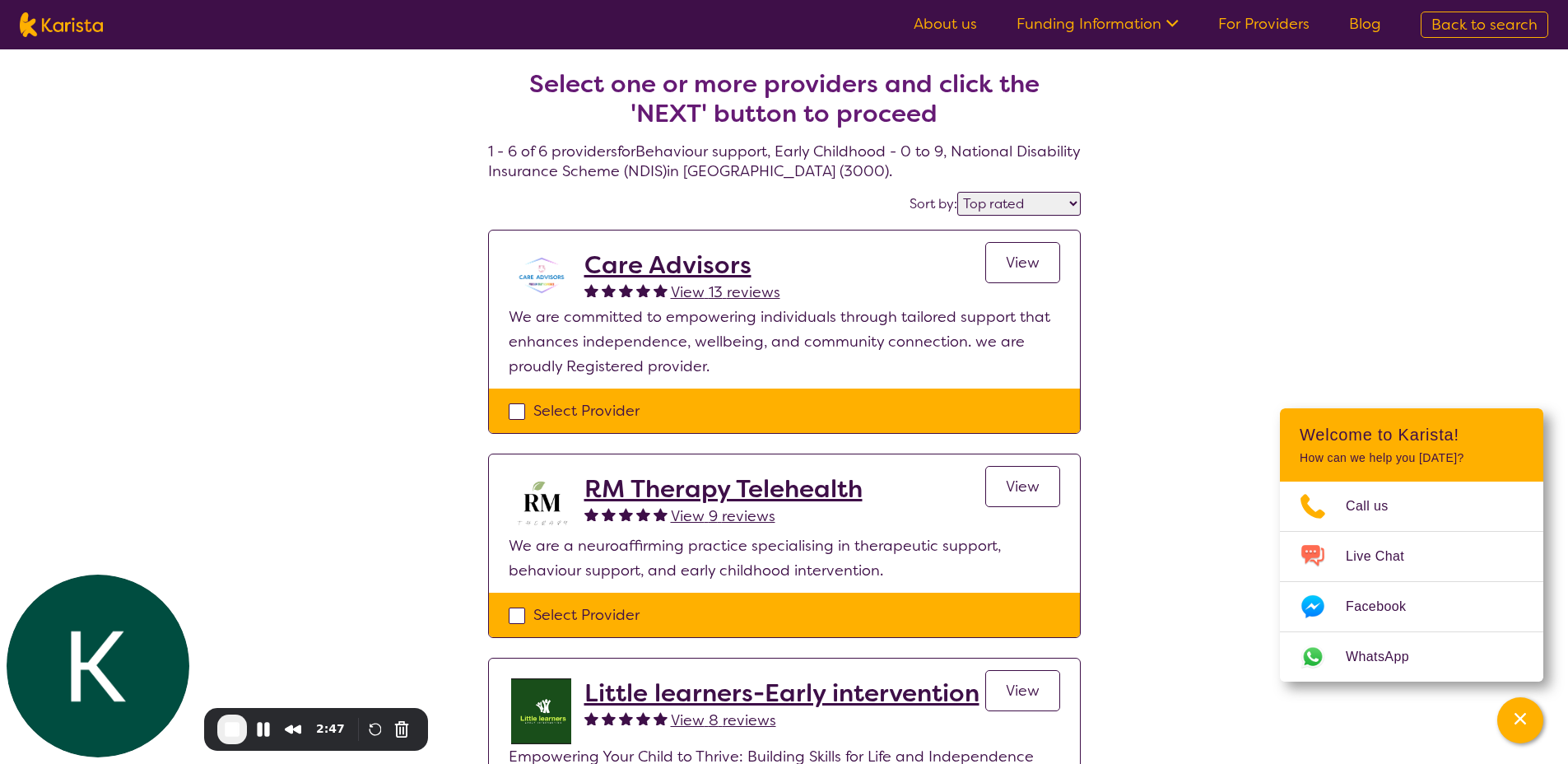
click at [690, 266] on h2 "Care Advisors" at bounding box center [683, 265] width 196 height 30
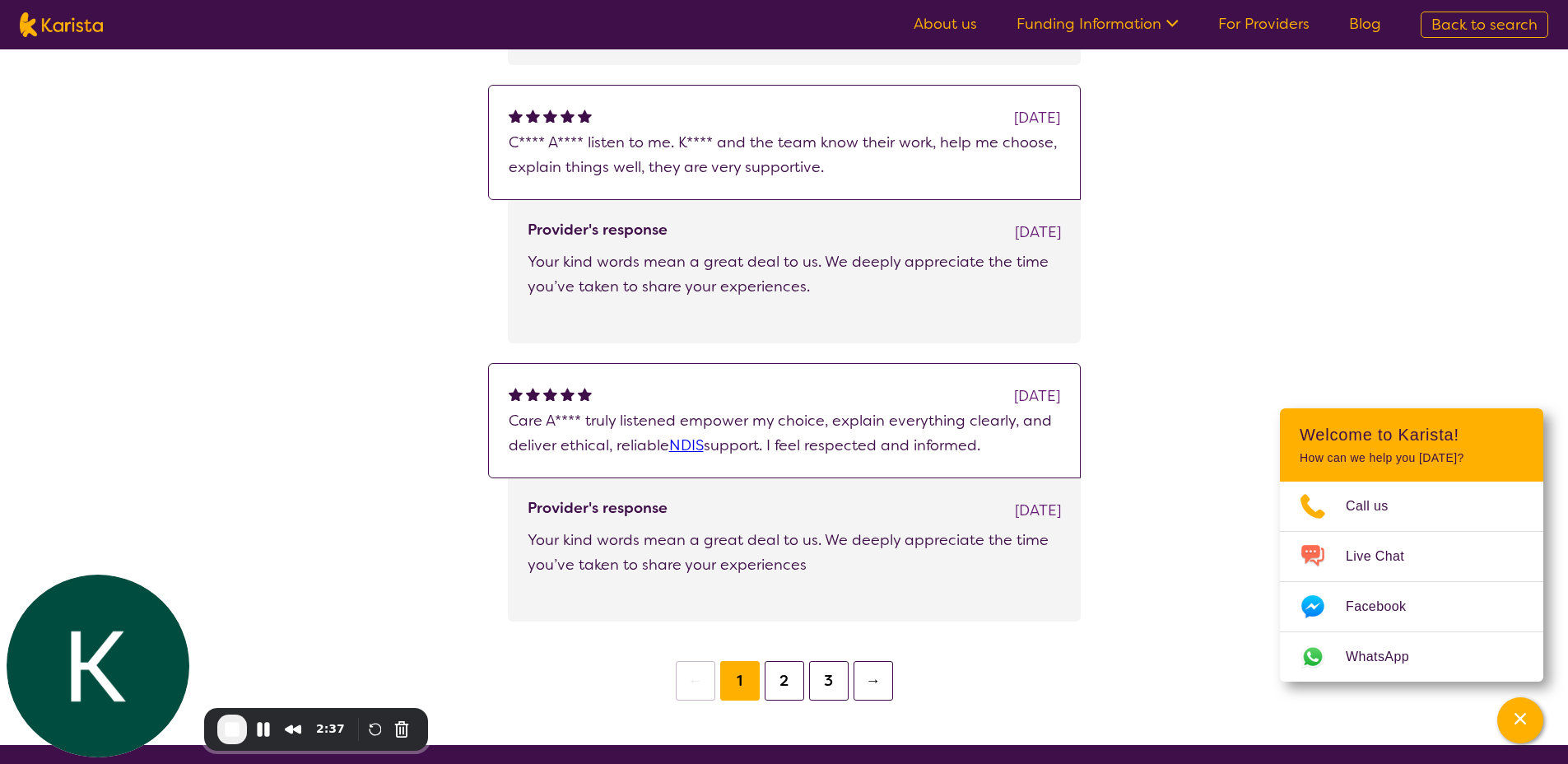
scroll to position [2237, 0]
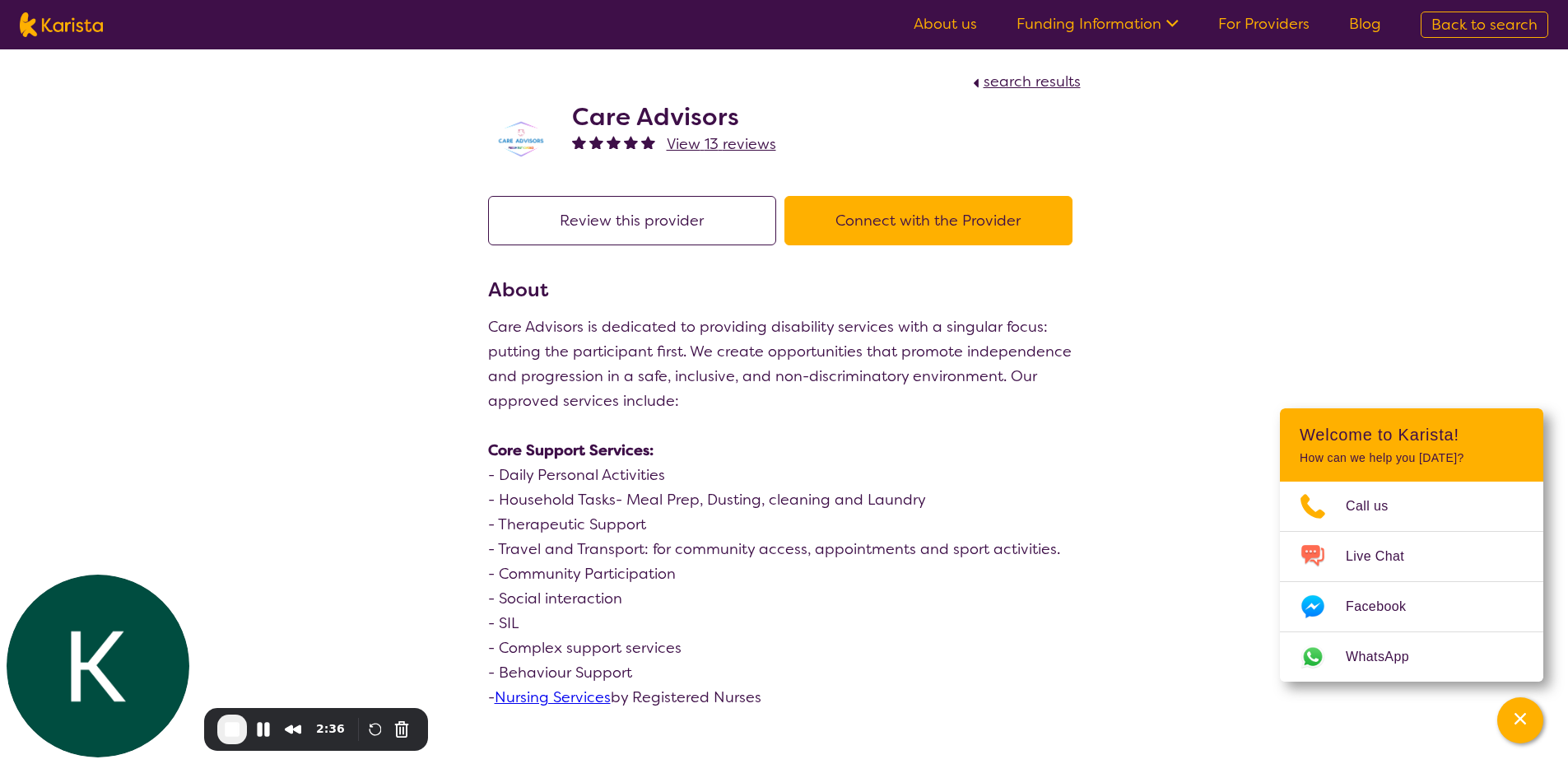
select select "by_score"
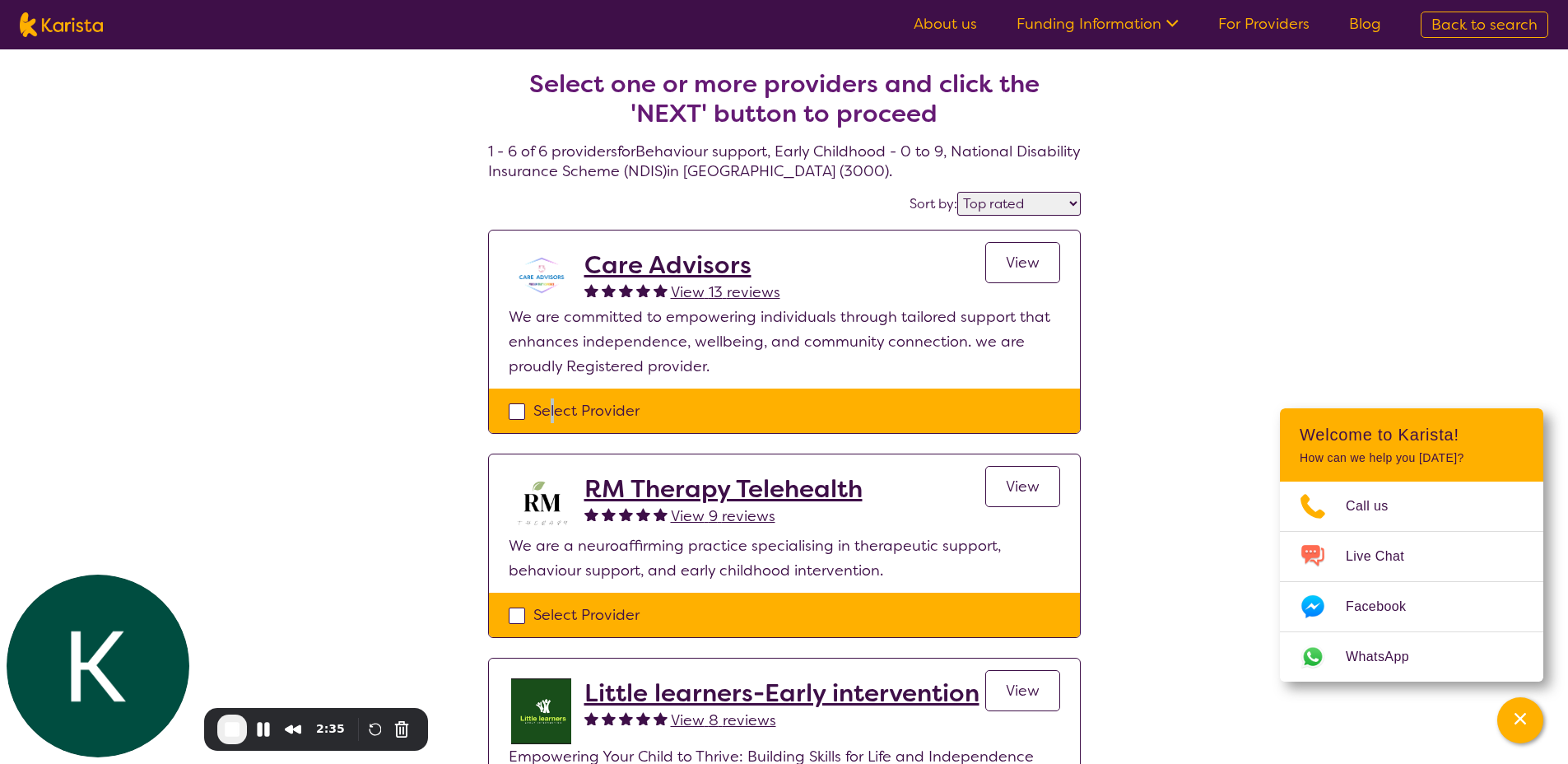
drag, startPoint x: 551, startPoint y: 404, endPoint x: 647, endPoint y: 433, distance: 100.3
click at [552, 403] on div "Select Provider" at bounding box center [784, 411] width 551 height 24
checkbox input "true"
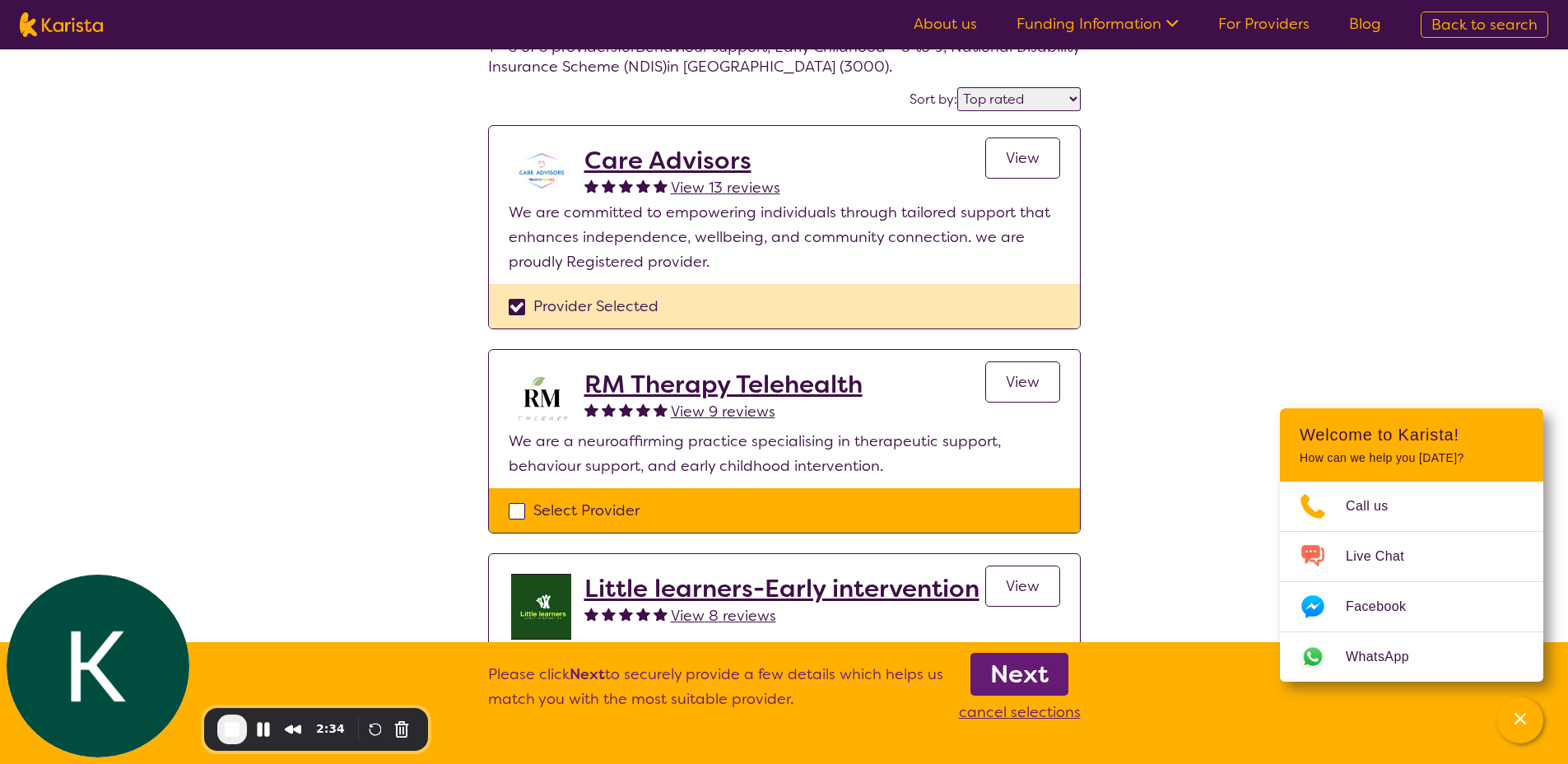
scroll to position [190, 0]
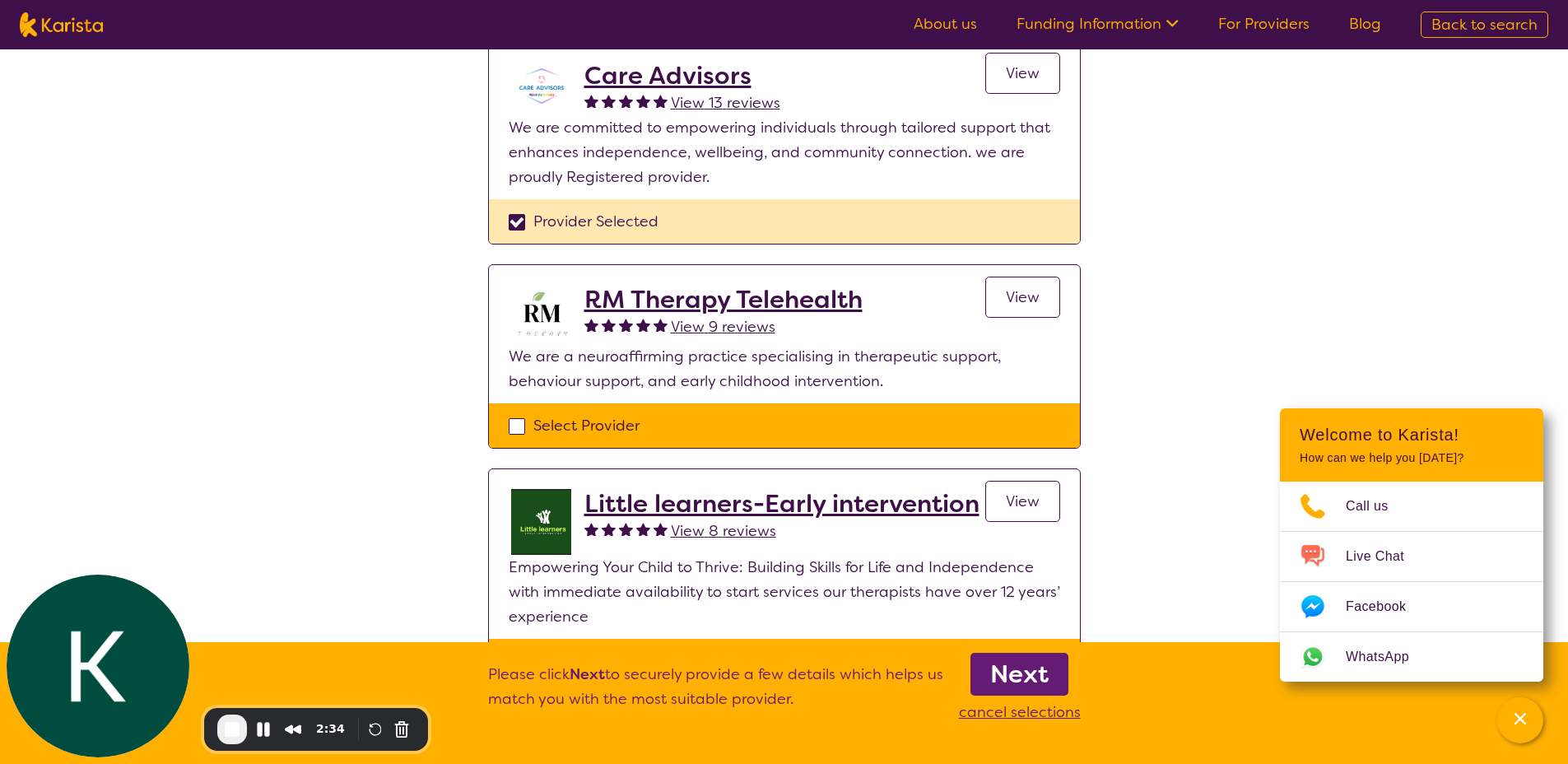
click at [1030, 676] on b "Next" at bounding box center [1019, 673] width 59 height 33
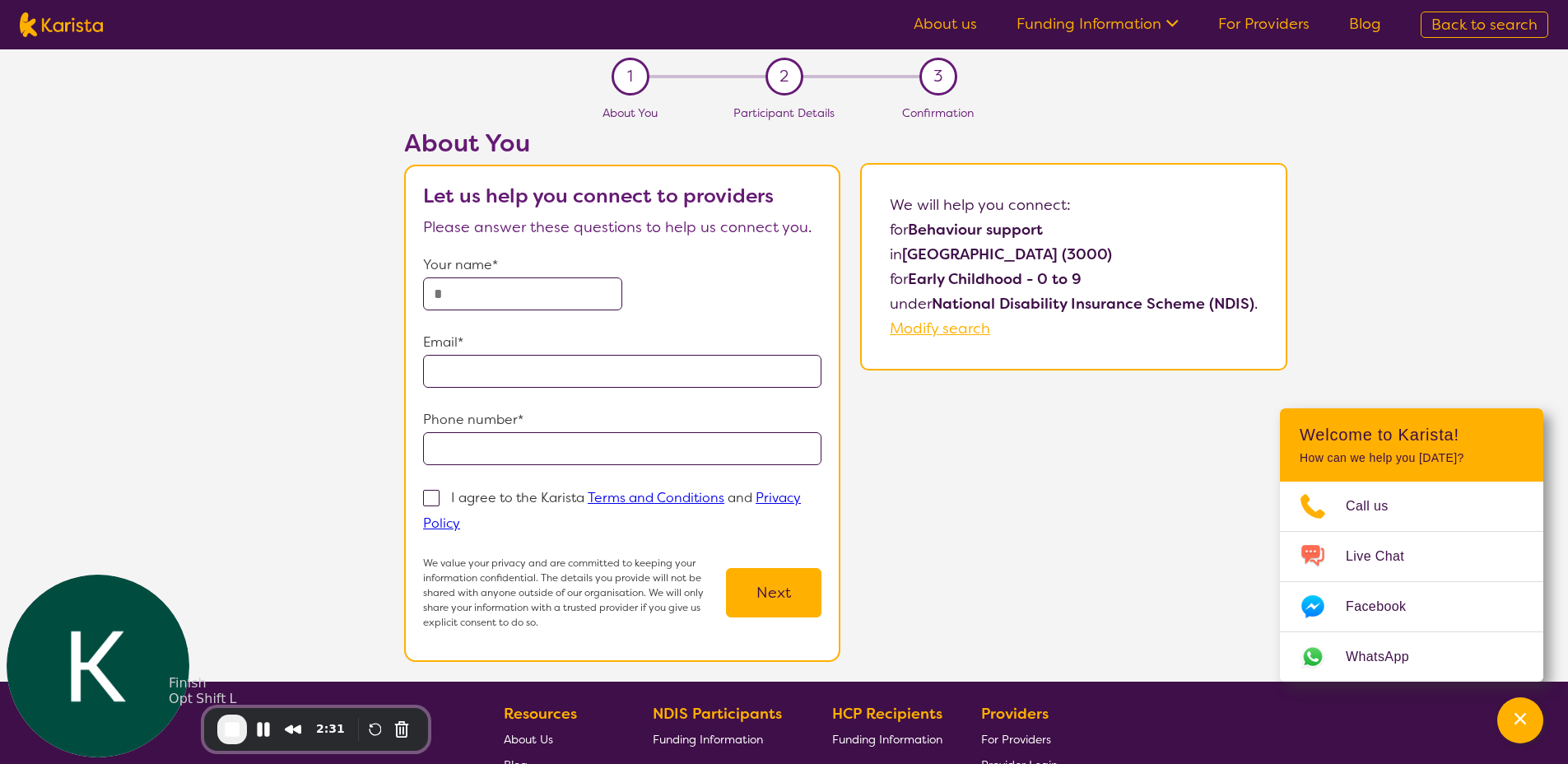
click at [229, 728] on span "End Recording" at bounding box center [232, 729] width 20 height 20
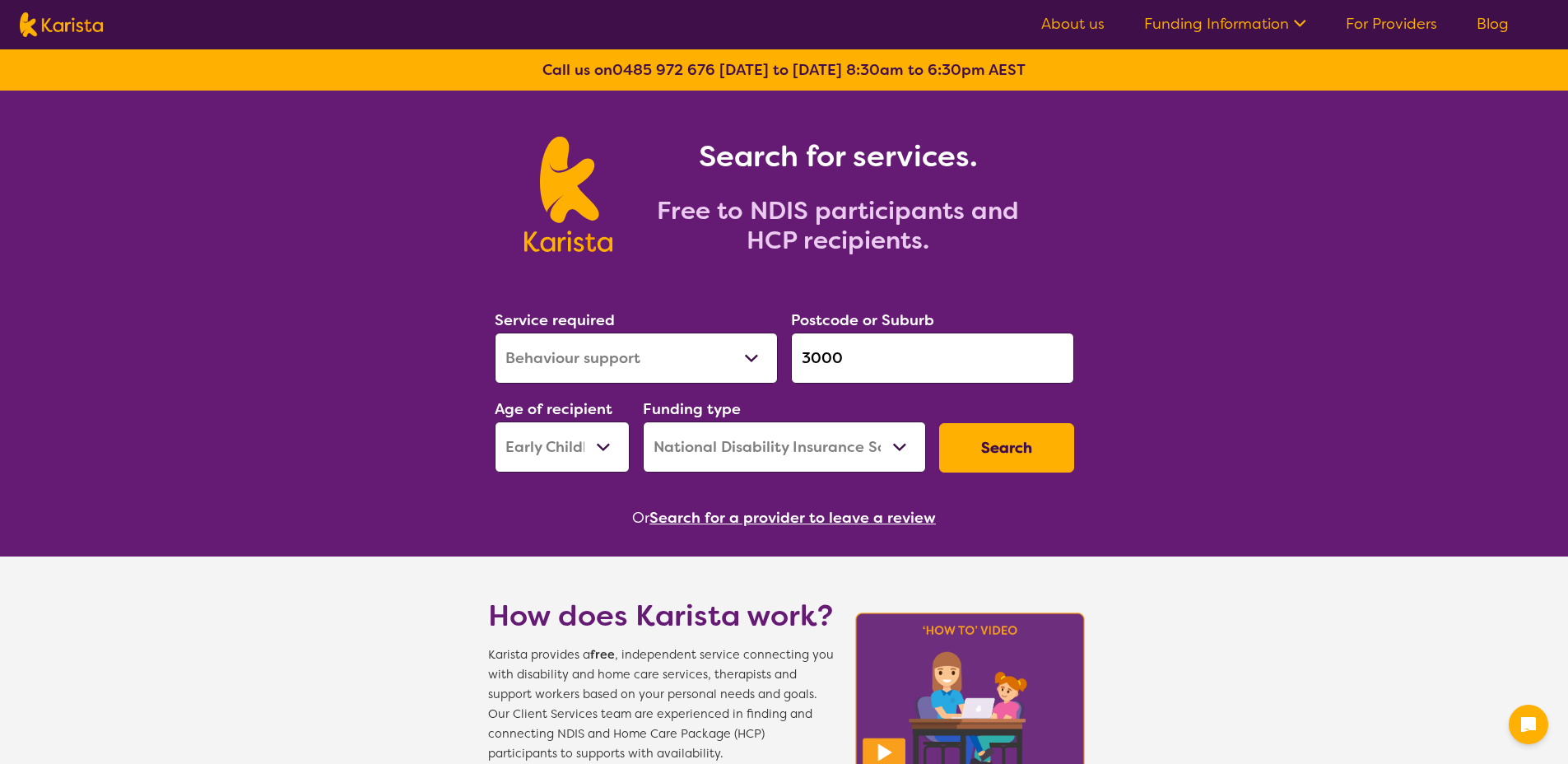
select select "Behaviour support"
select select "EC"
select select "NDIS"
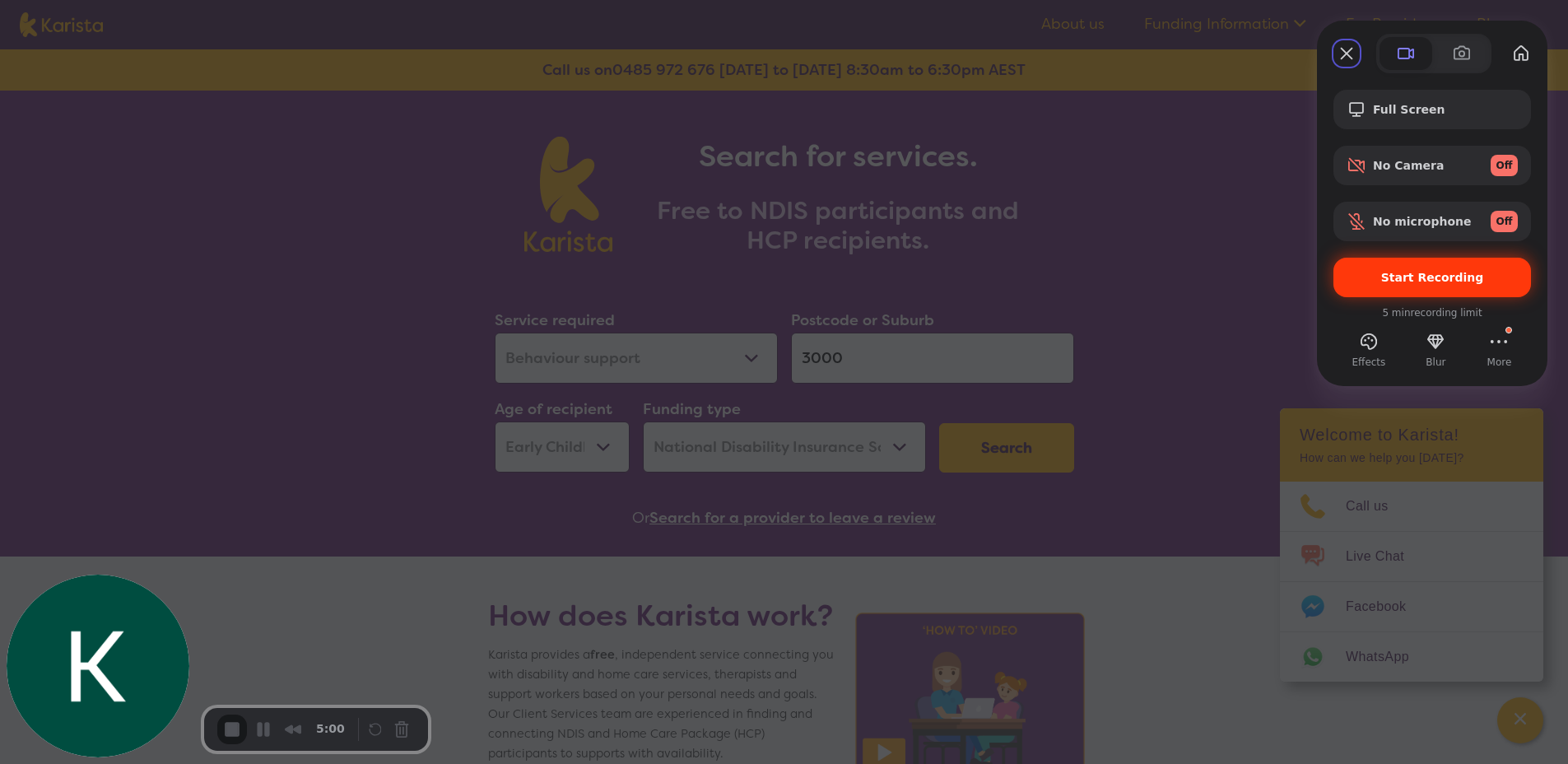
click at [1404, 278] on span "Start Recording" at bounding box center [1433, 277] width 103 height 13
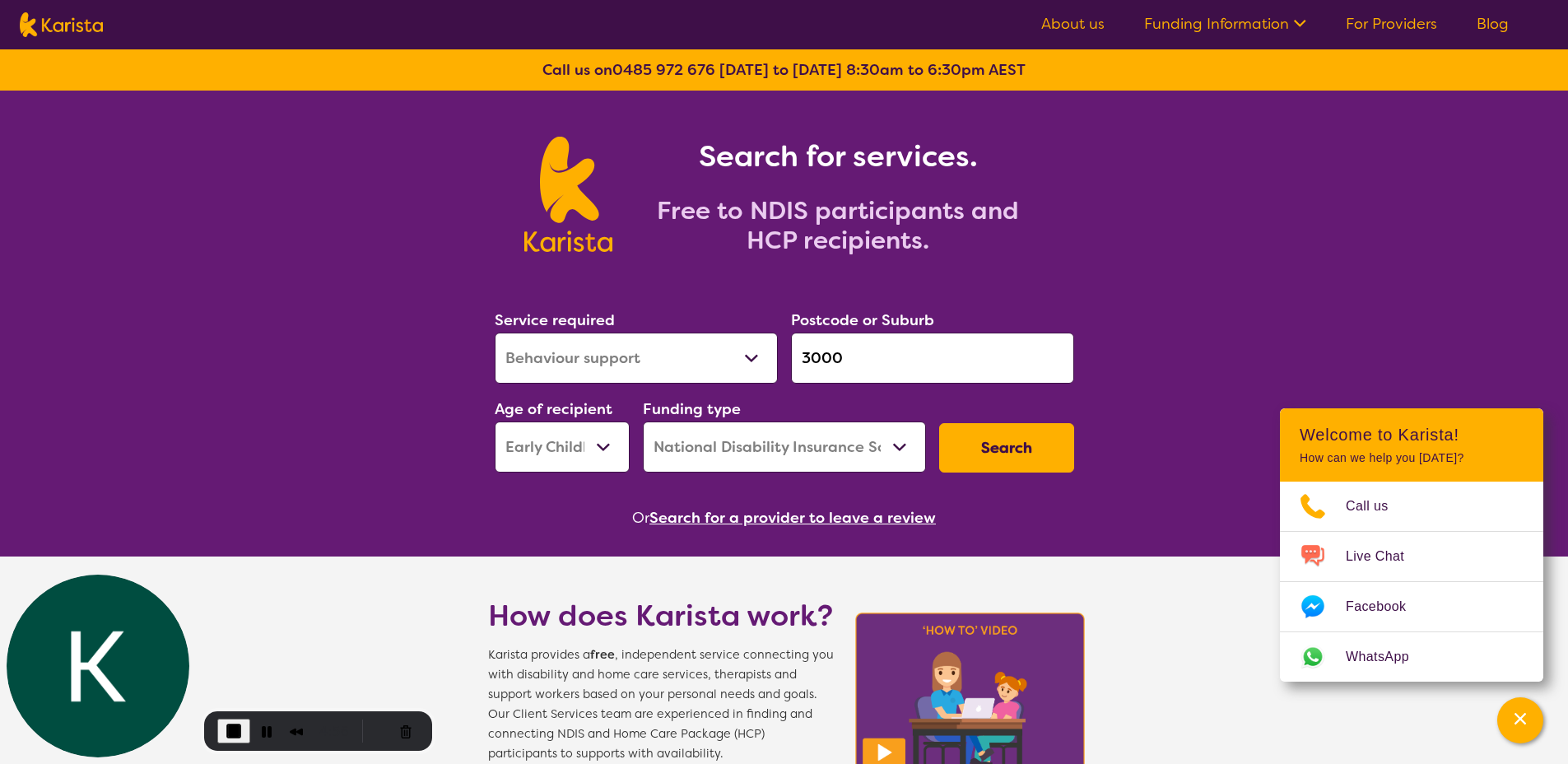
click at [97, 28] on img at bounding box center [61, 24] width 83 height 24
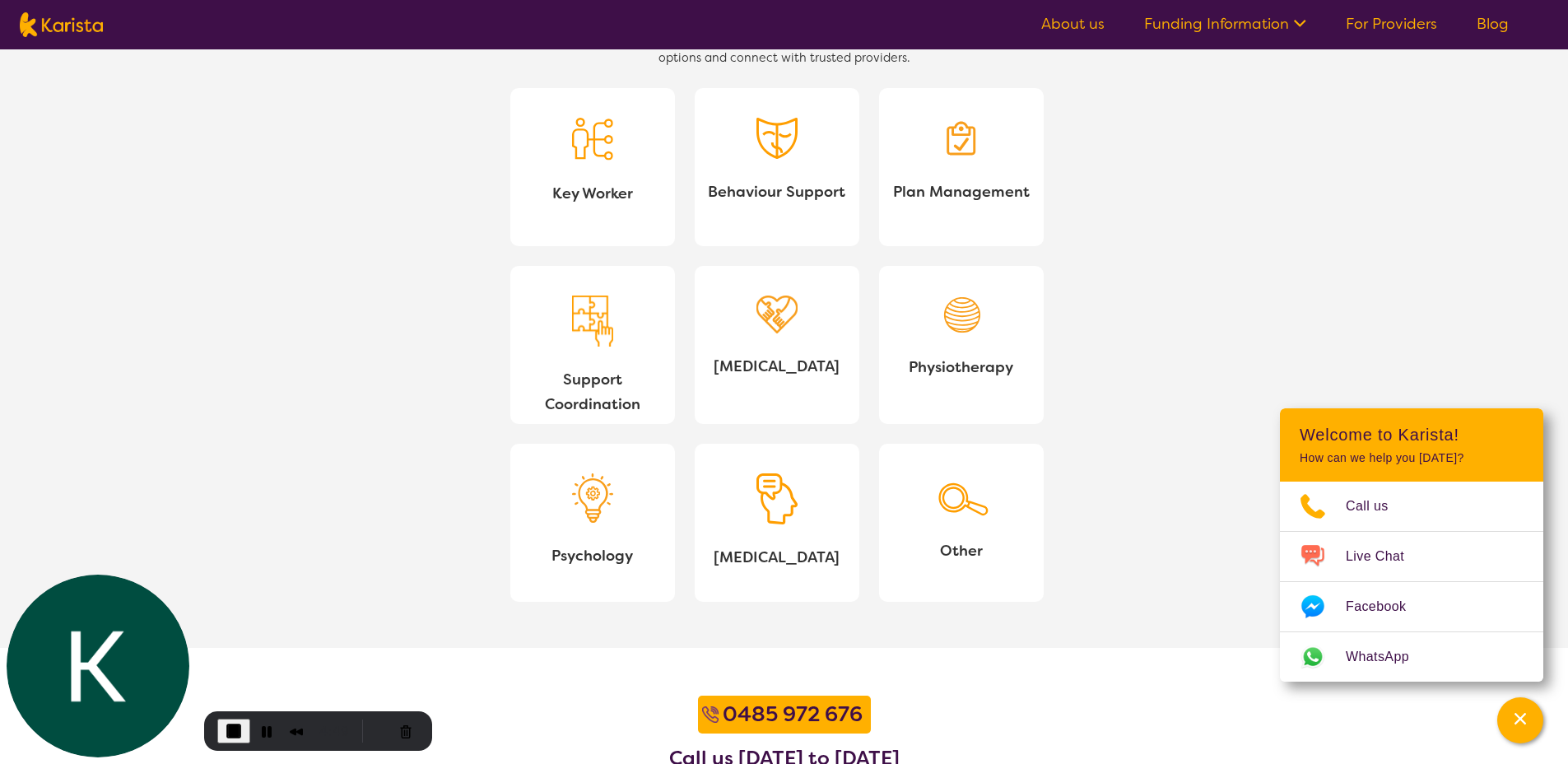
scroll to position [1536, 0]
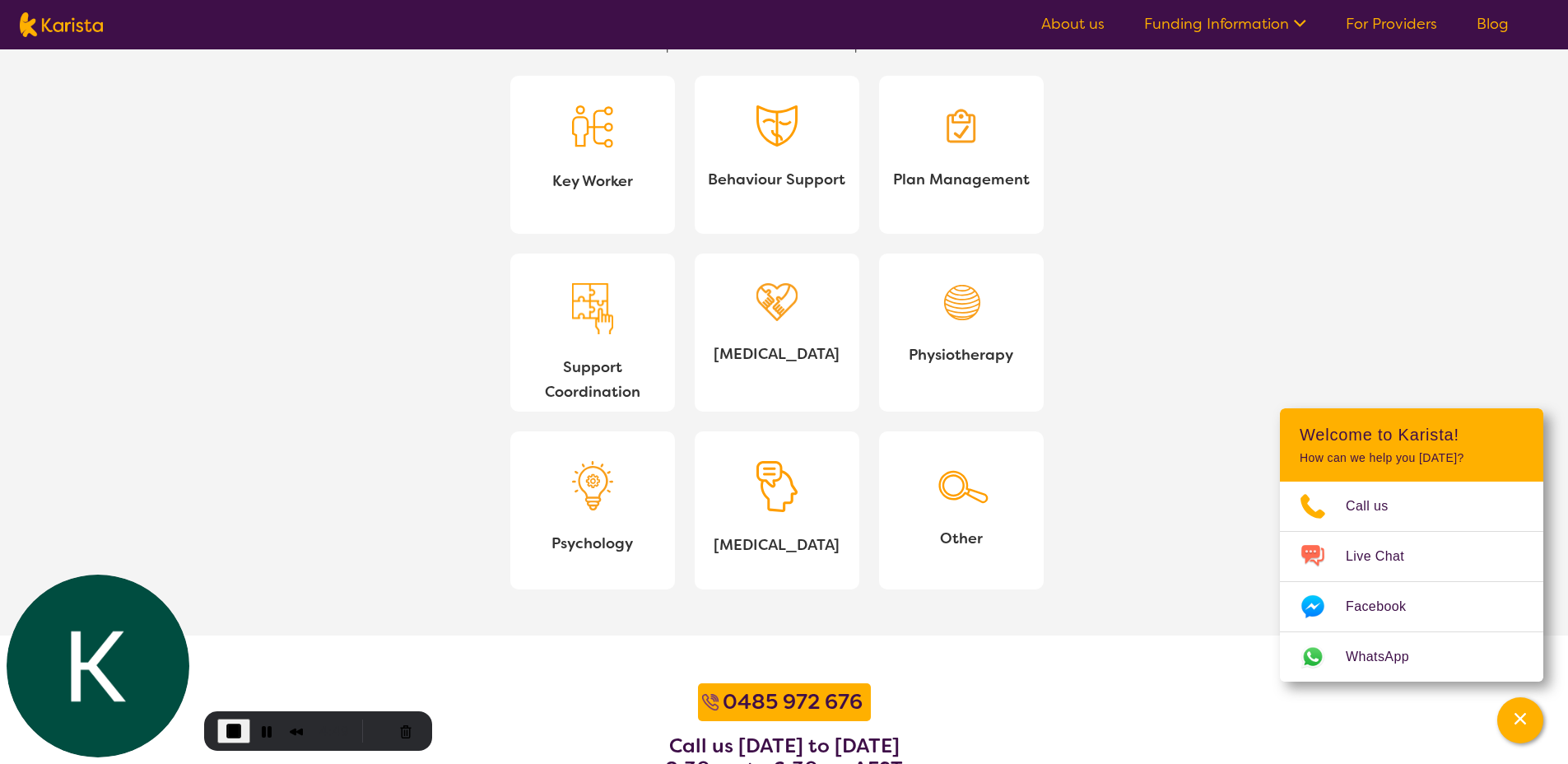
click at [948, 502] on img at bounding box center [961, 483] width 58 height 45
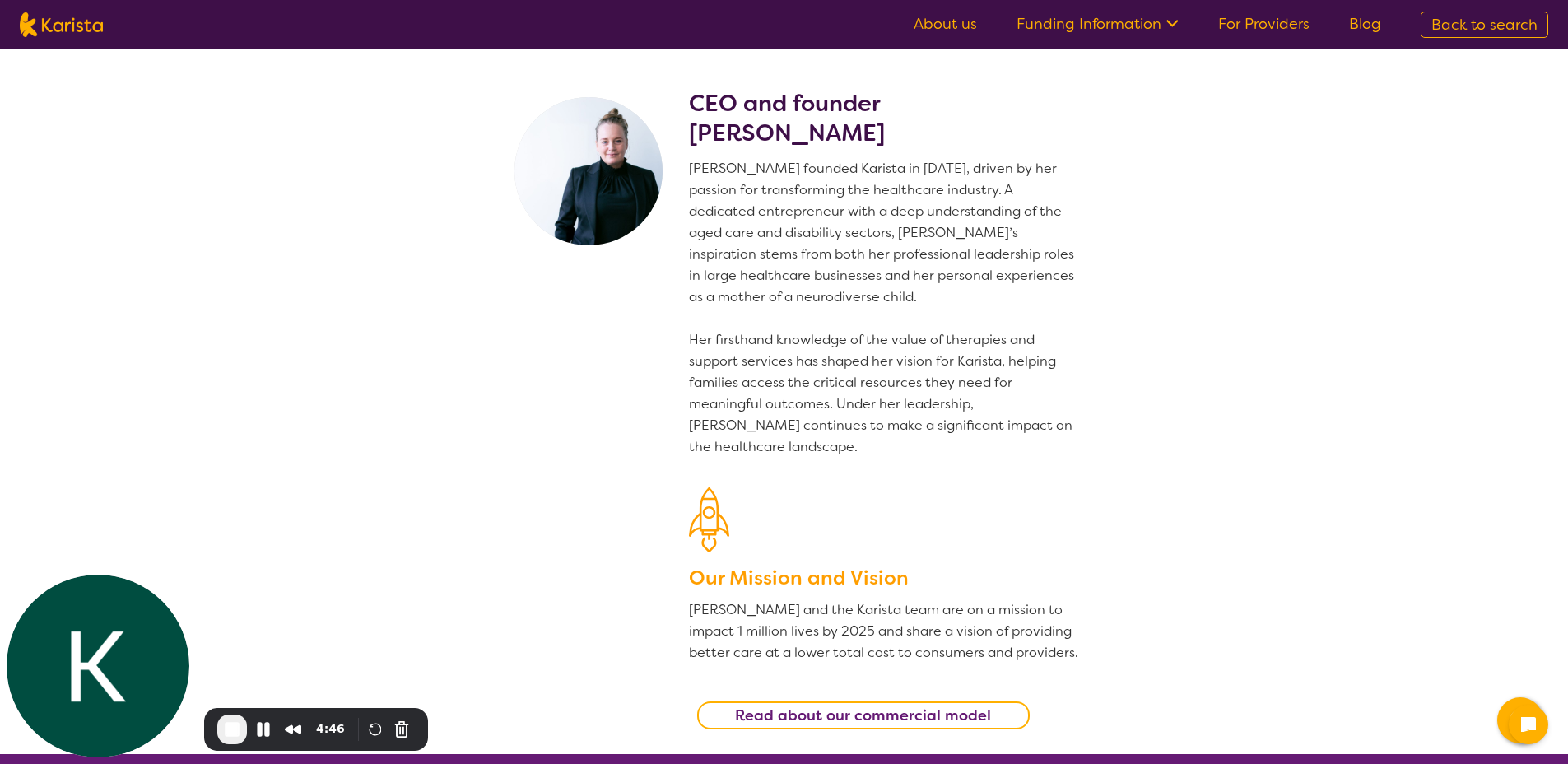
scroll to position [2071, 0]
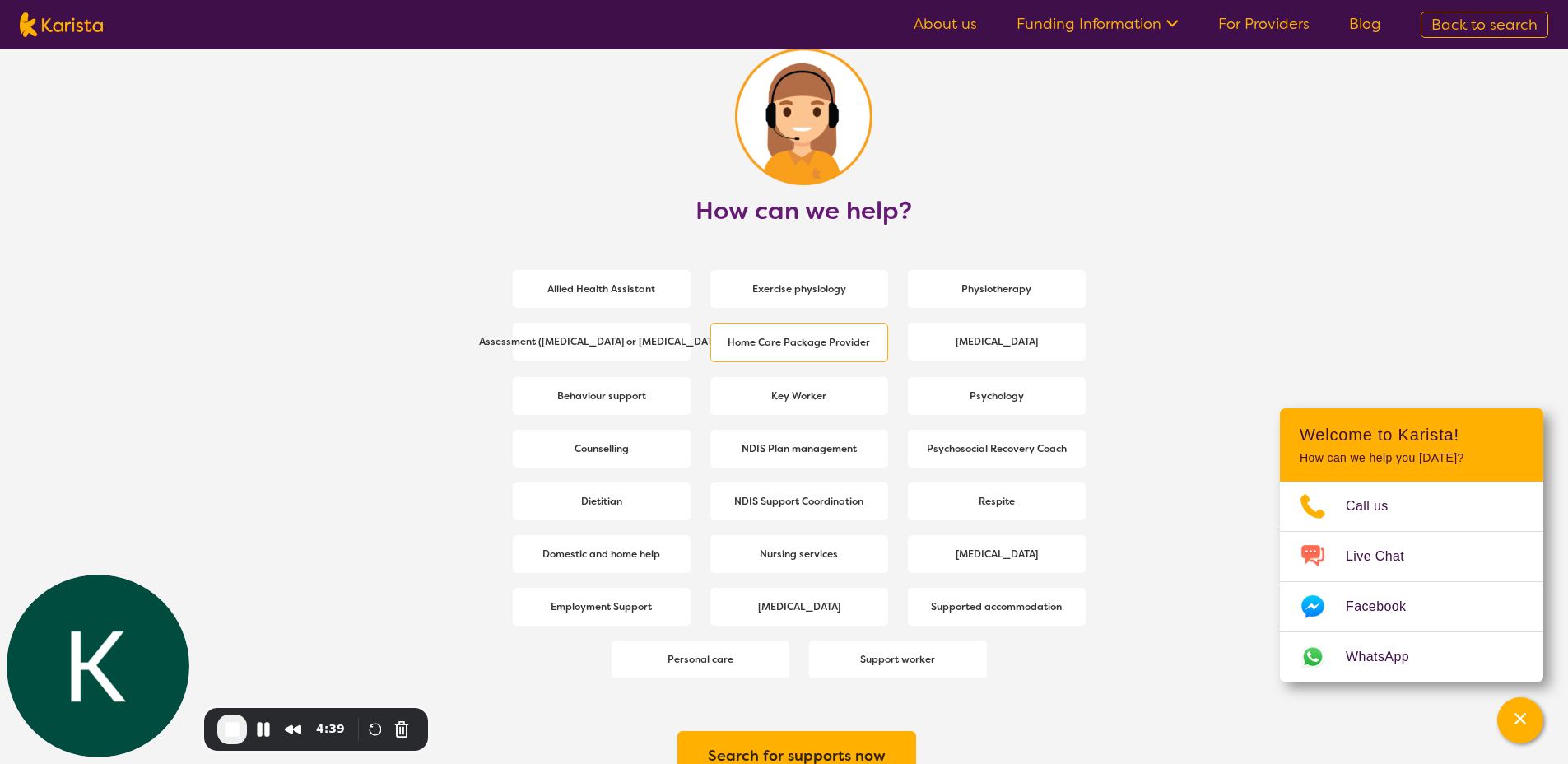
click at [770, 350] on span "Home Care Package Provider" at bounding box center [798, 343] width 150 height 30
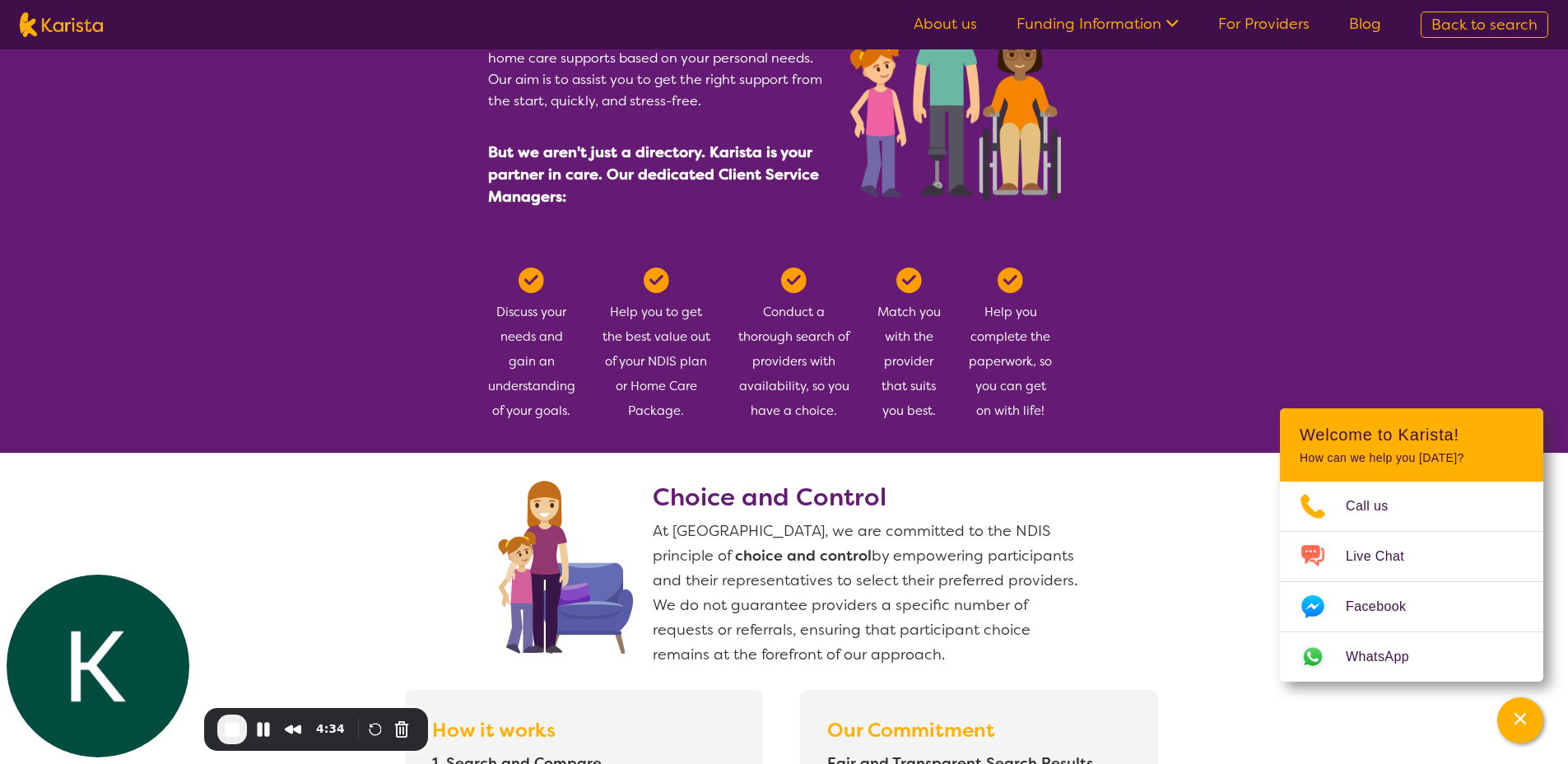
scroll to position [2071, 0]
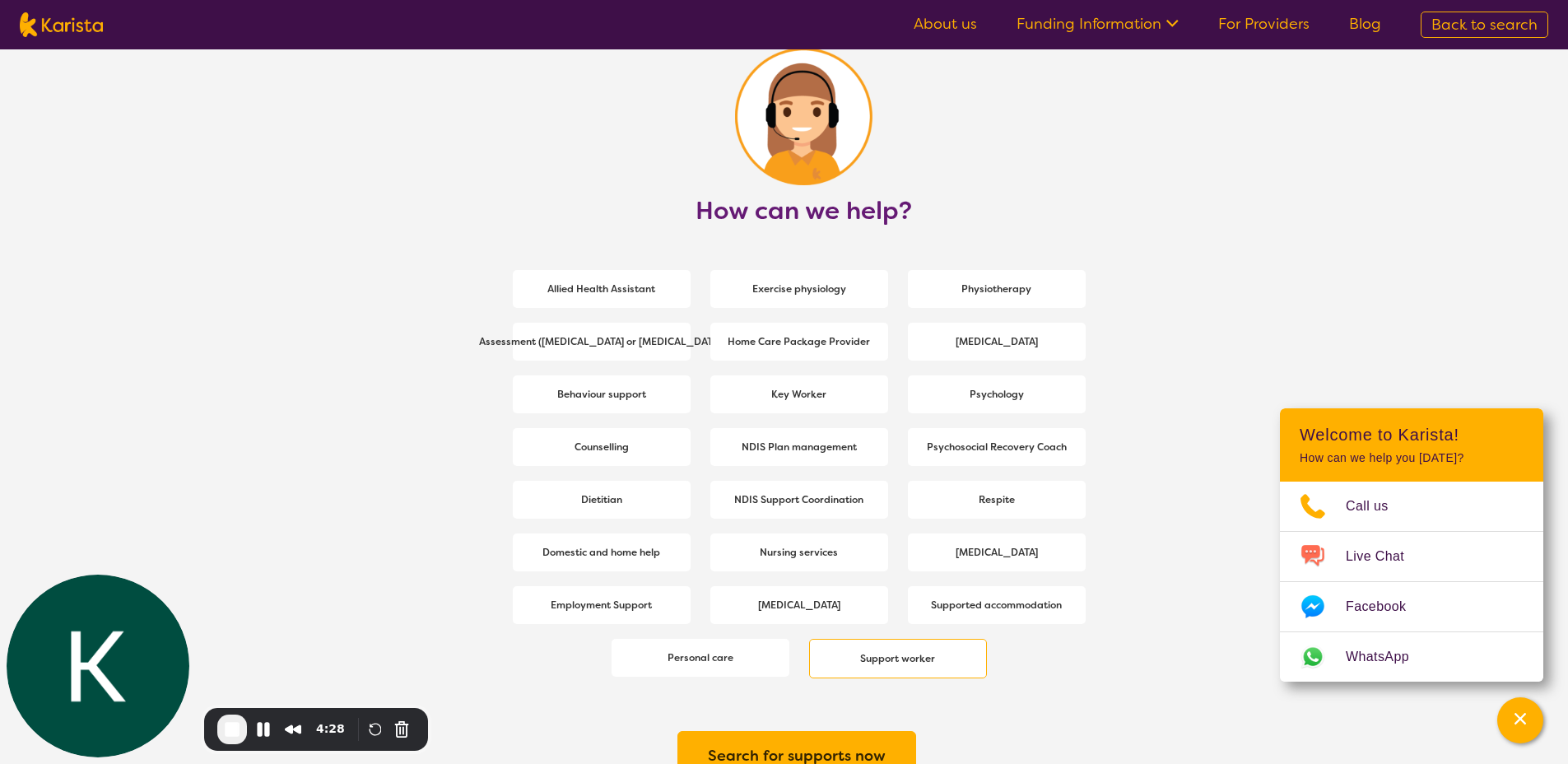
click at [881, 655] on b "Support worker" at bounding box center [897, 658] width 75 height 13
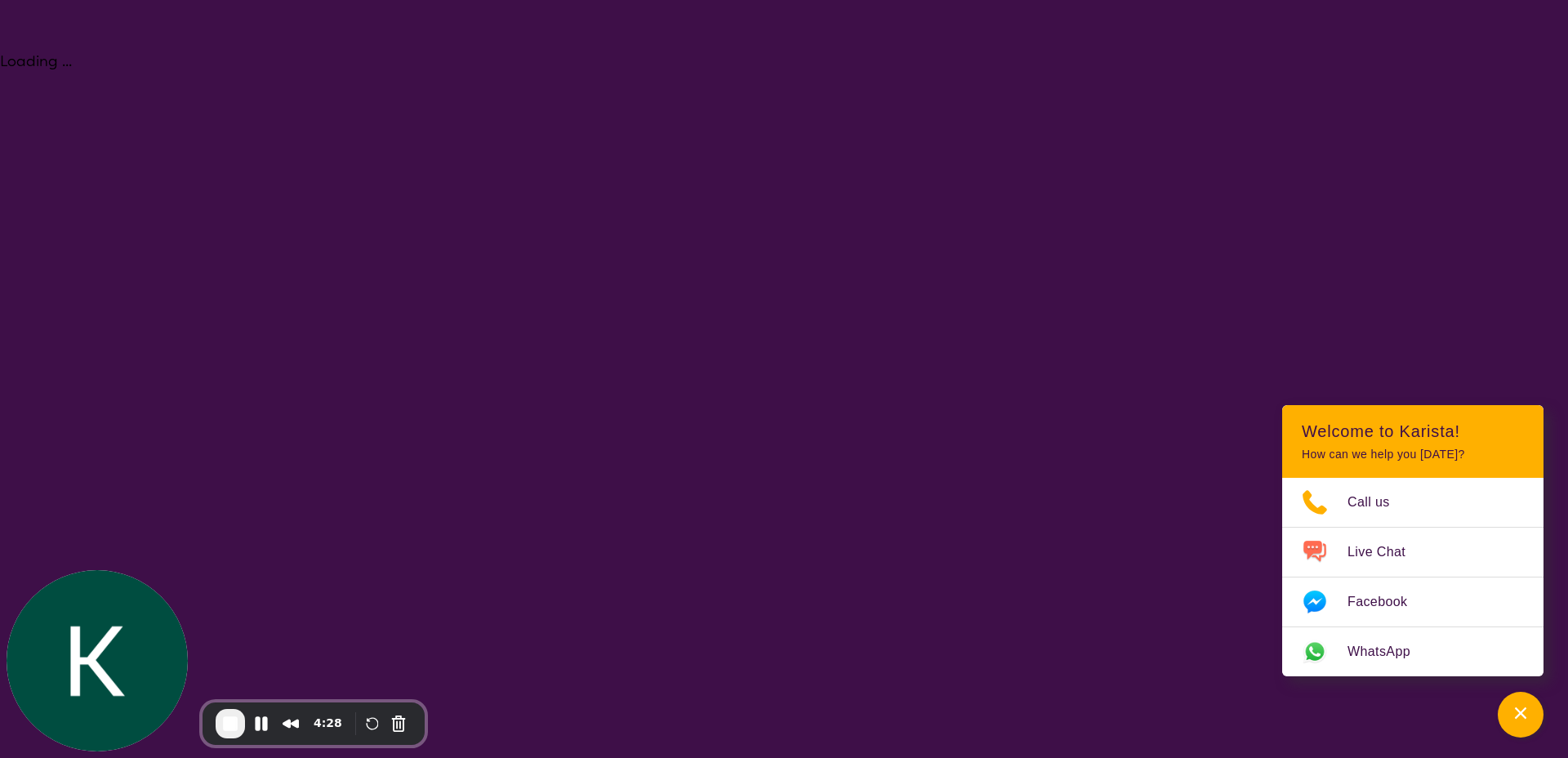
select select "Support worker"
select select "AG"
select select "NDIS"
select select "Support worker"
select select "AG"
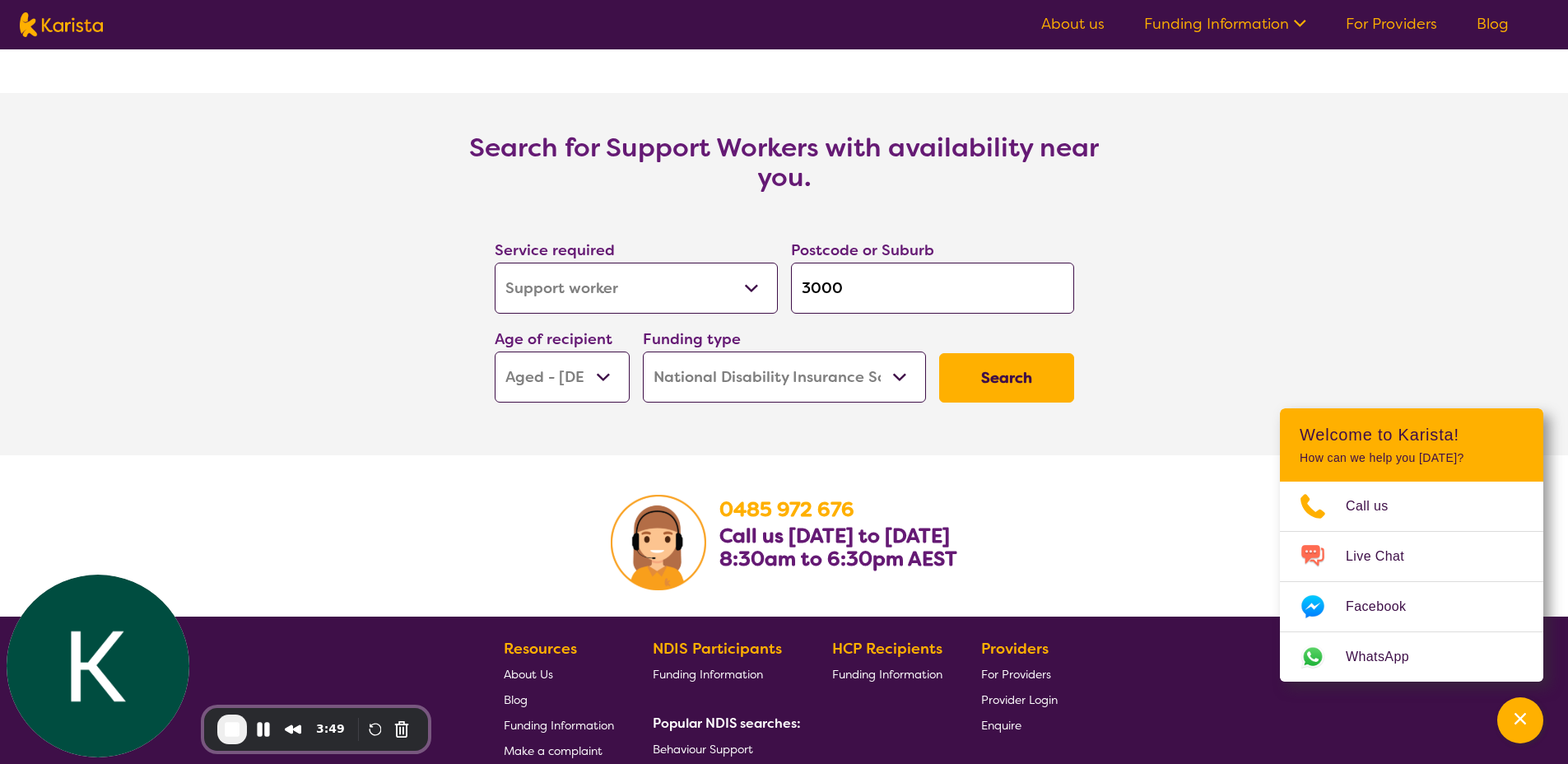
scroll to position [2262, 0]
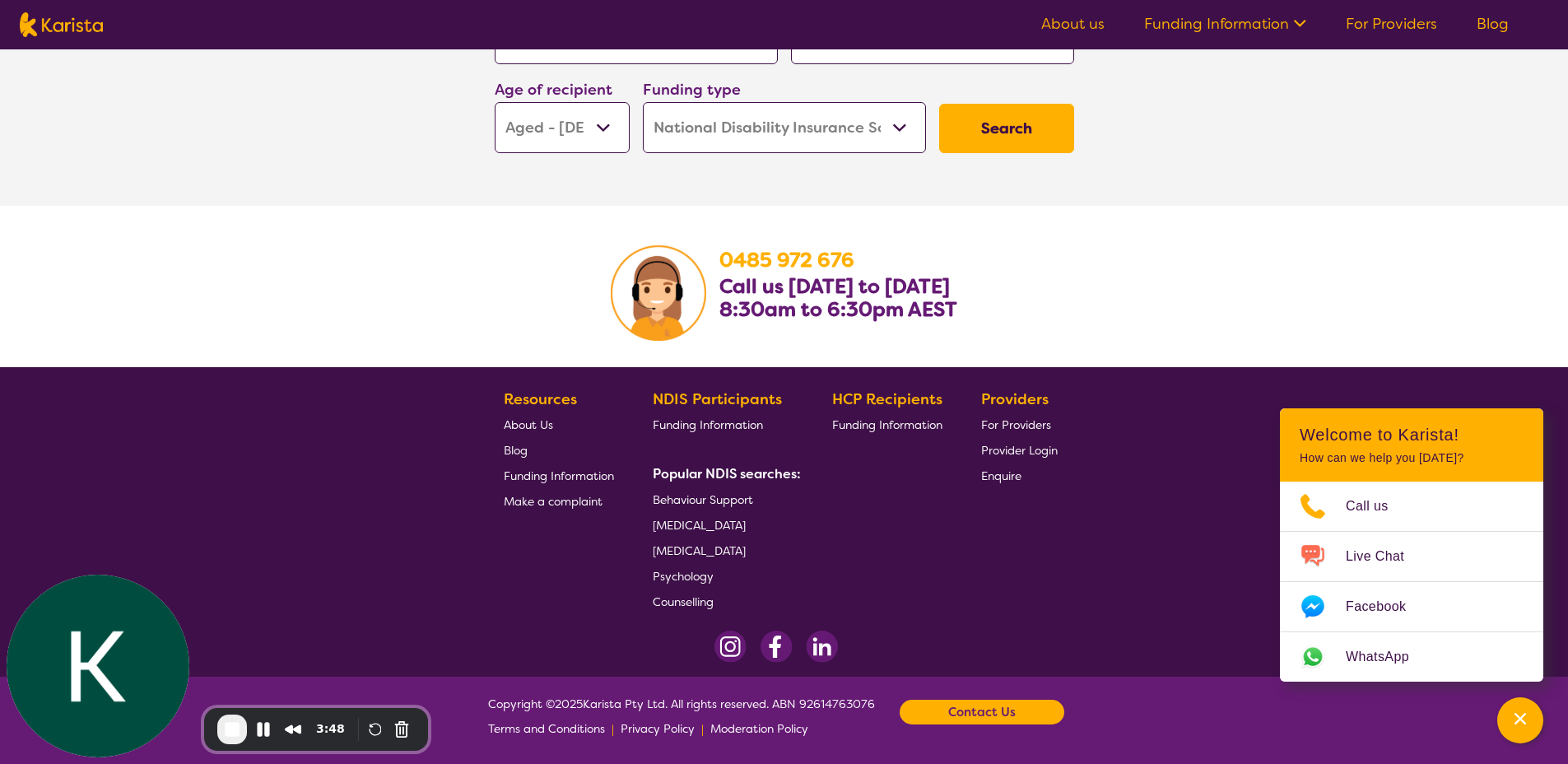
click at [767, 128] on select "Home Care Package (HCP) National Disability Insurance Scheme (NDIS) I don't know" at bounding box center [784, 127] width 283 height 51
select select "HCP"
click at [643, 102] on select "Home Care Package (HCP) National Disability Insurance Scheme (NDIS) I don't know" at bounding box center [784, 127] width 283 height 51
select select "HCP"
click at [953, 117] on button "Search" at bounding box center [1006, 128] width 135 height 50
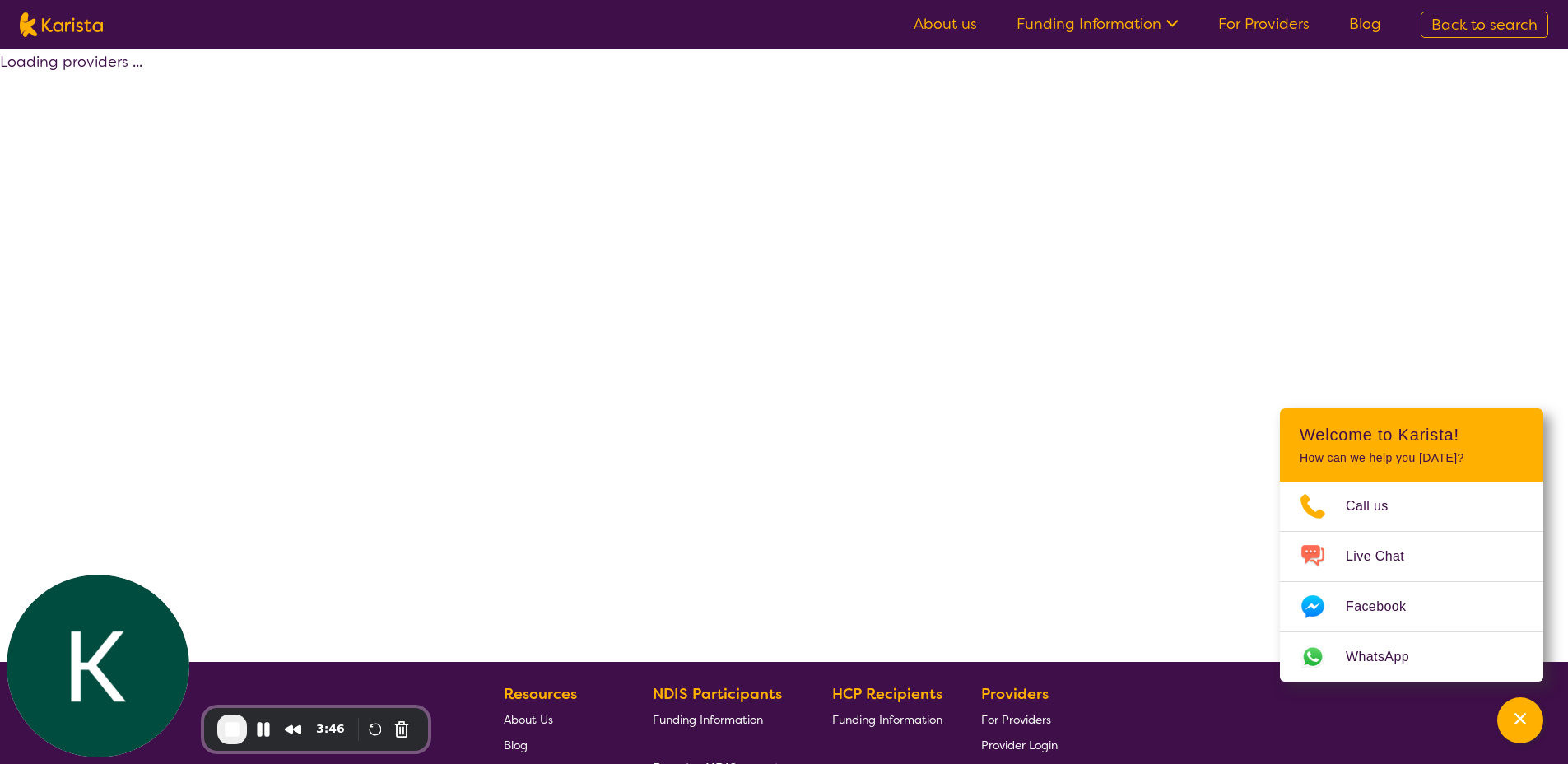
select select "by_score"
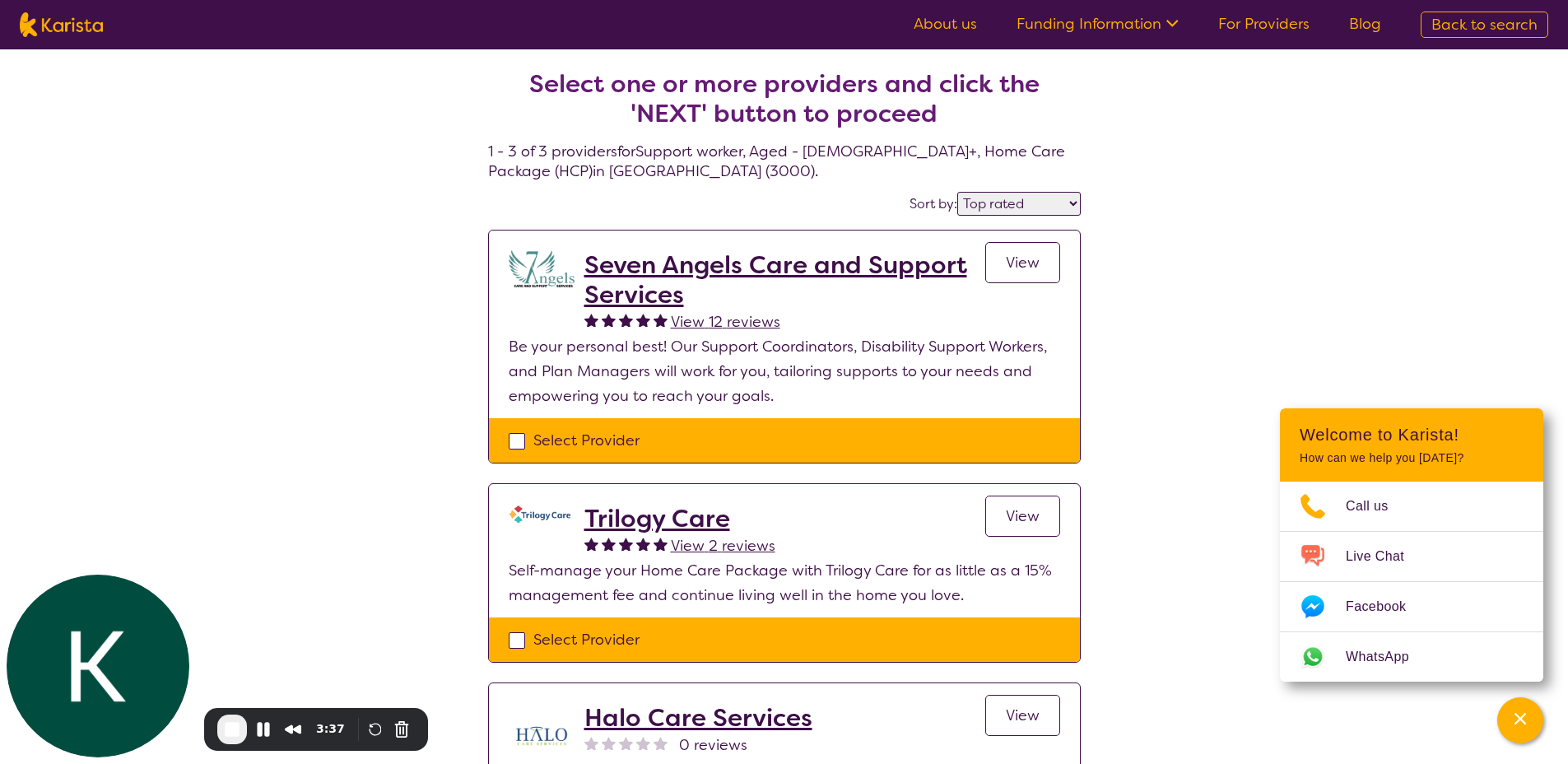
click at [703, 262] on h2 "Seven Angels Care and Support Services" at bounding box center [784, 279] width 401 height 59
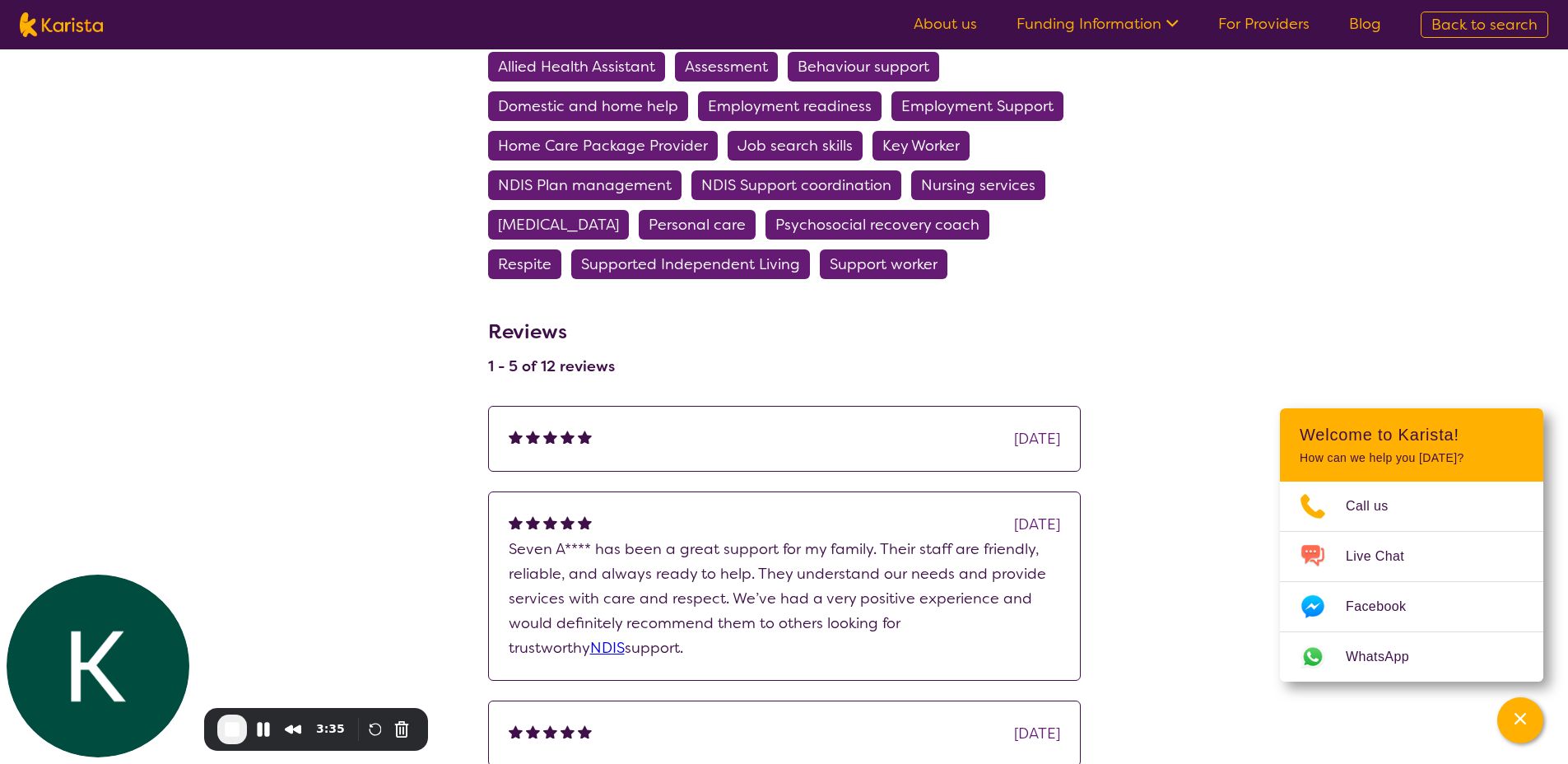
scroll to position [588, 0]
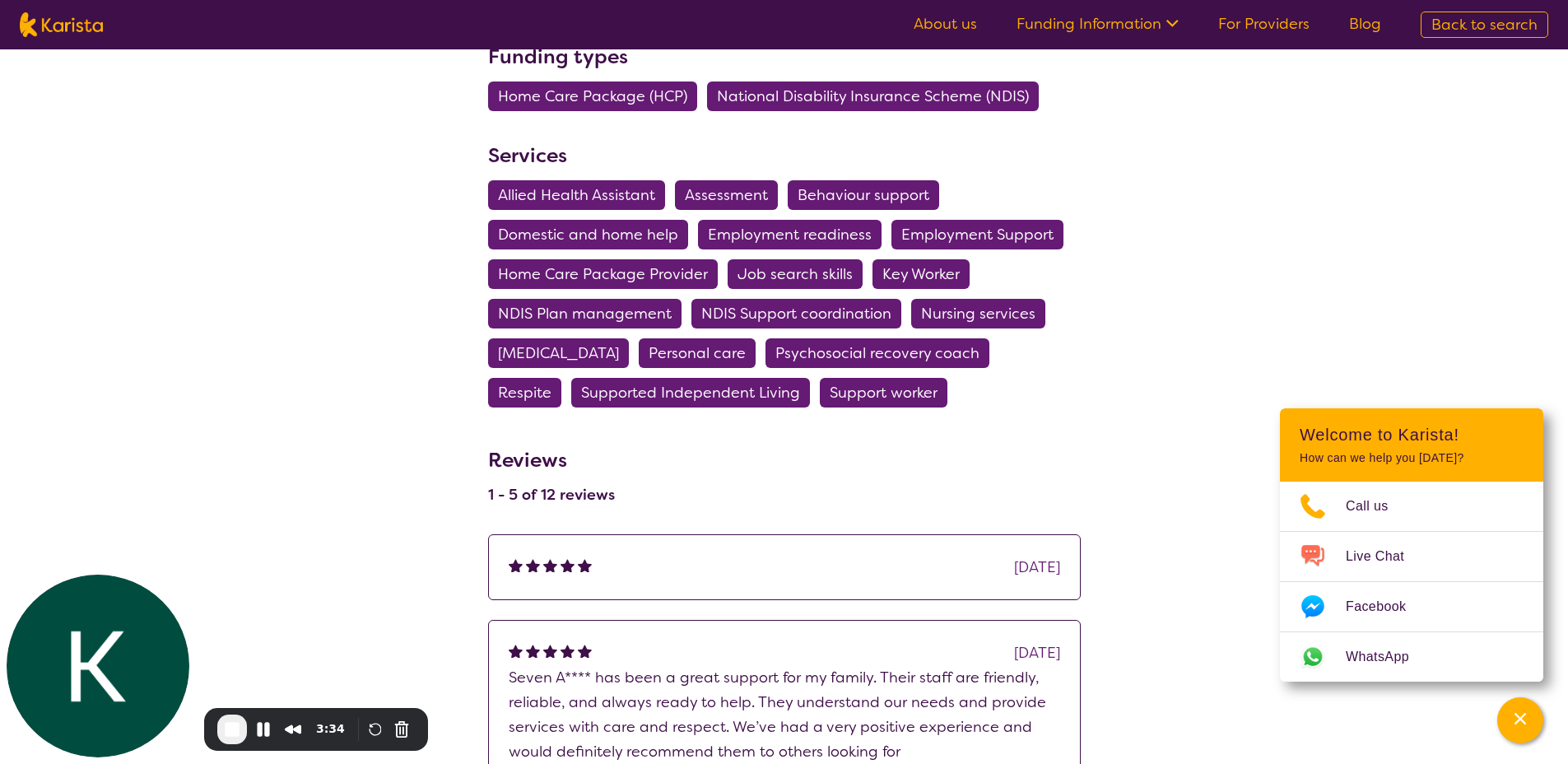
select select "by_score"
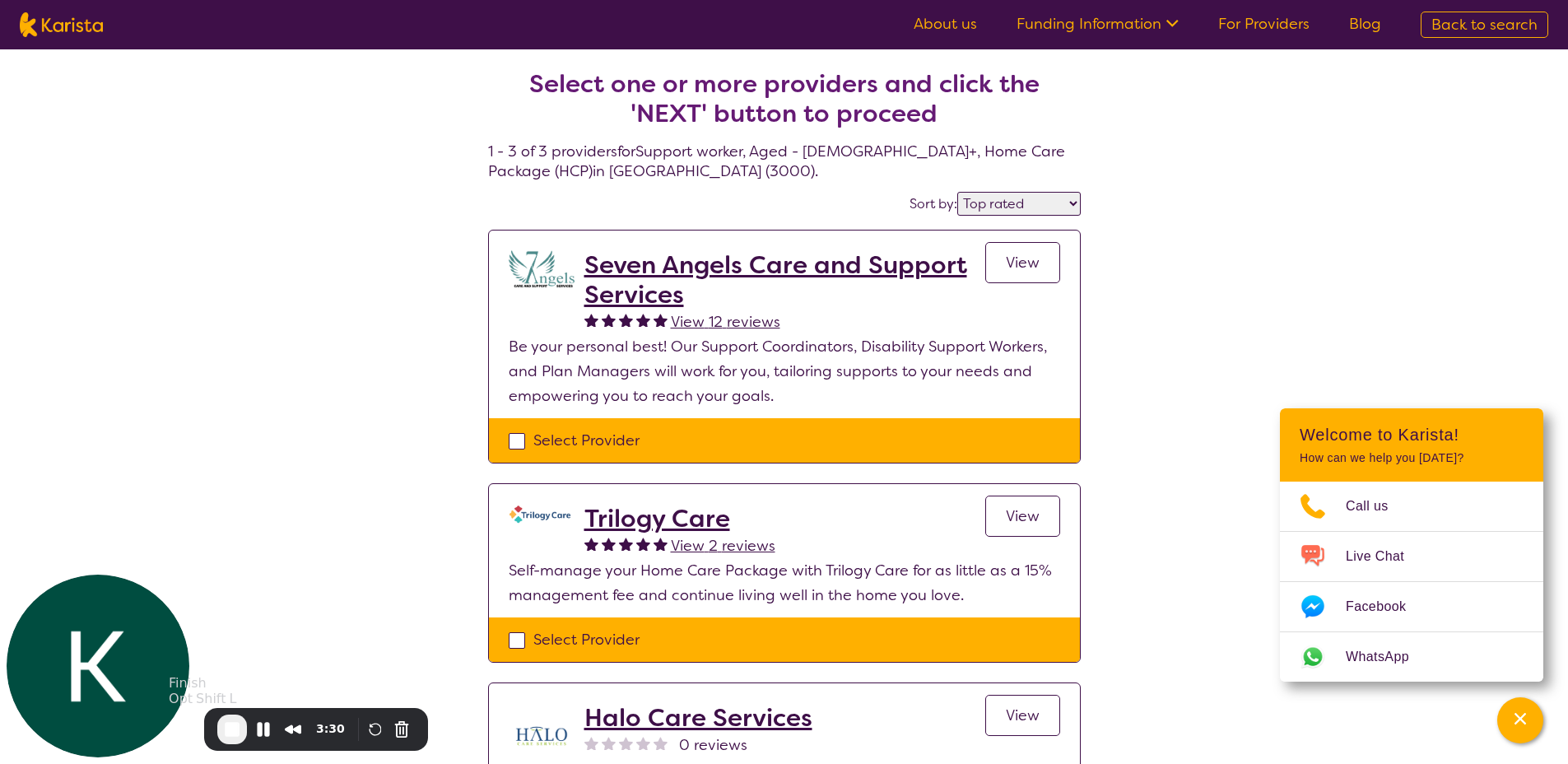
click at [232, 727] on span "End Recording" at bounding box center [232, 729] width 20 height 20
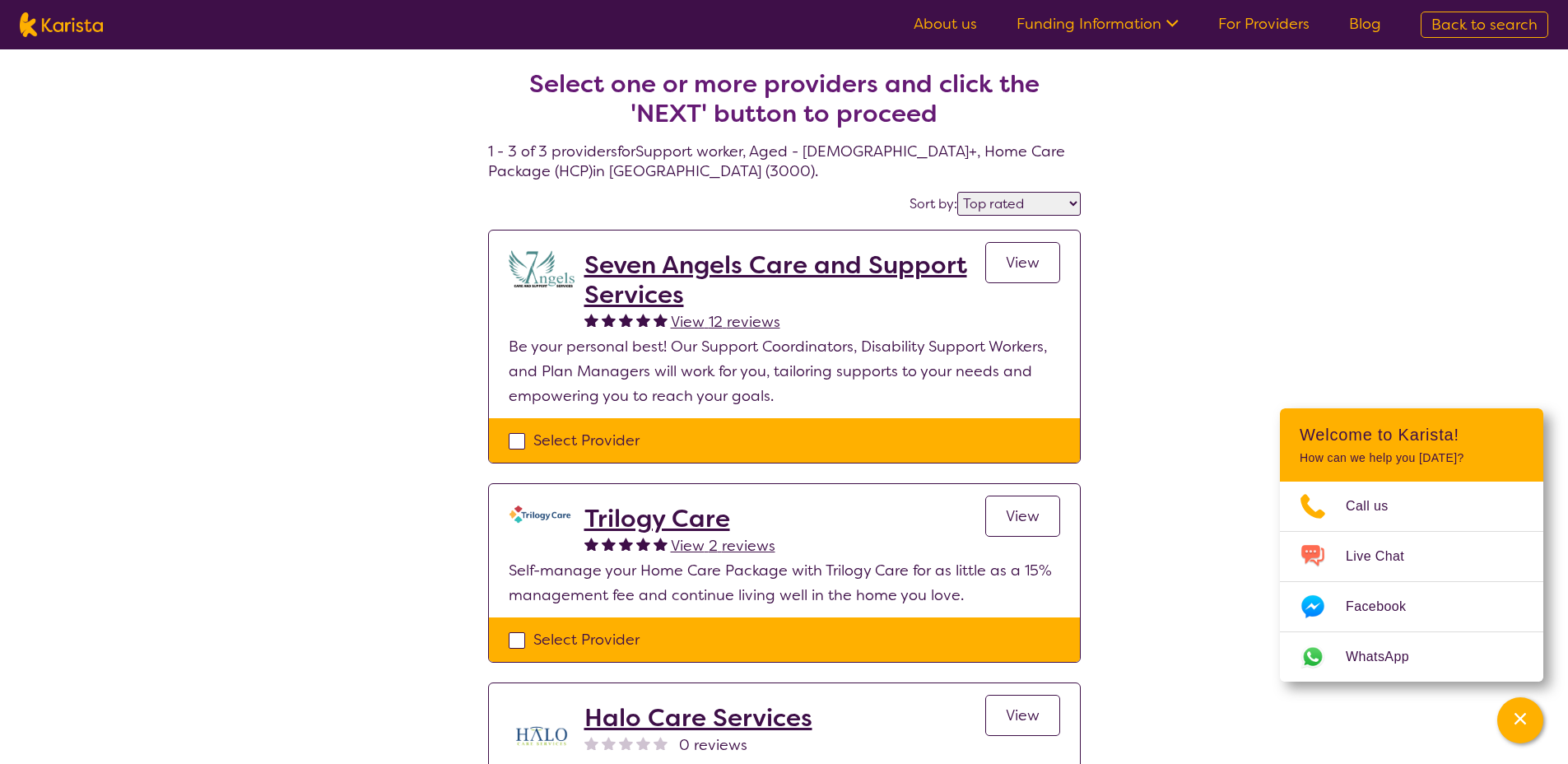
click at [53, 36] on img at bounding box center [61, 24] width 83 height 24
select select "Support worker"
select select "AG"
select select "HCP"
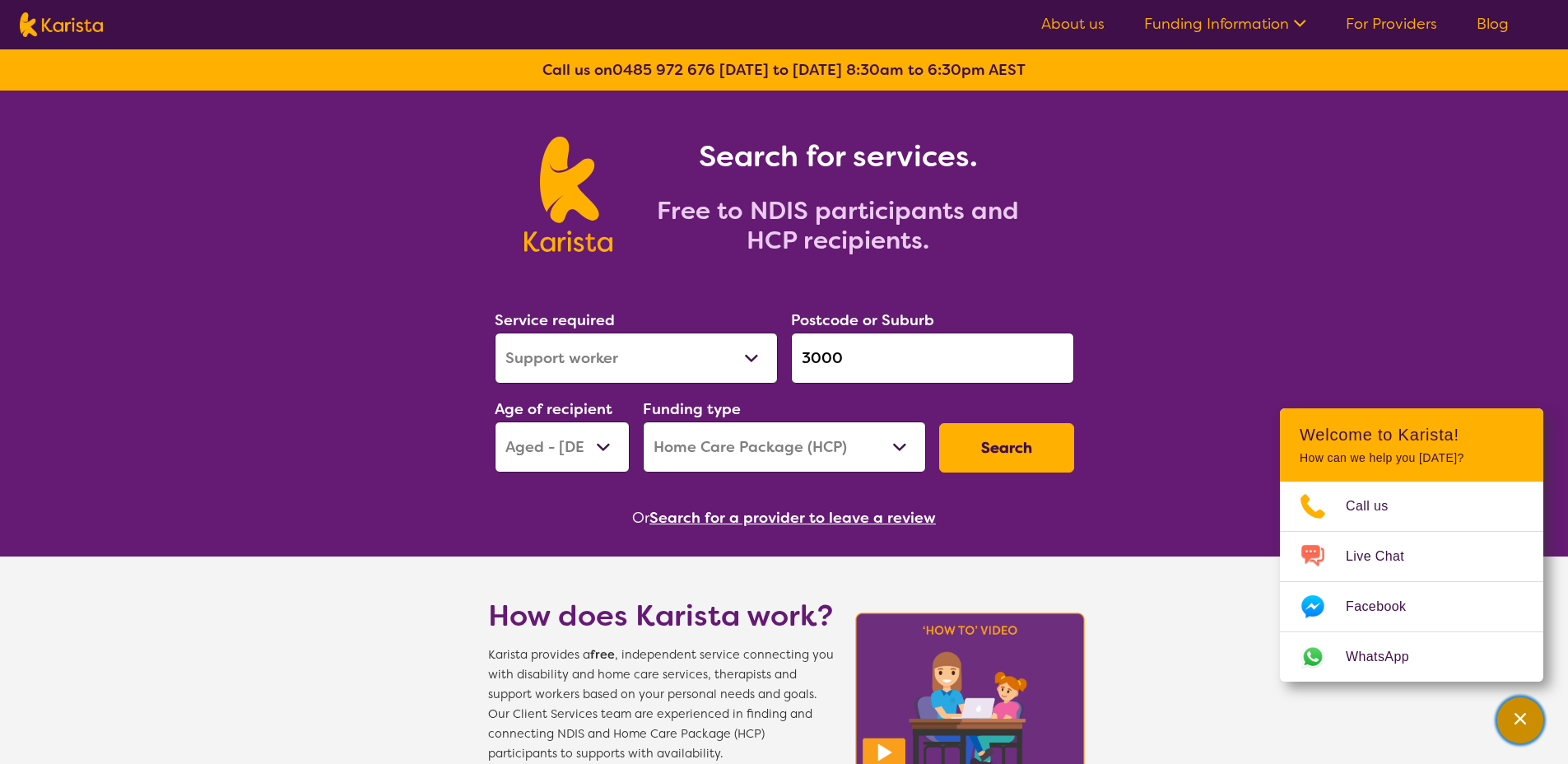
click at [1530, 725] on div "Channel Menu" at bounding box center [1519, 720] width 33 height 36
